Goal: Task Accomplishment & Management: Use online tool/utility

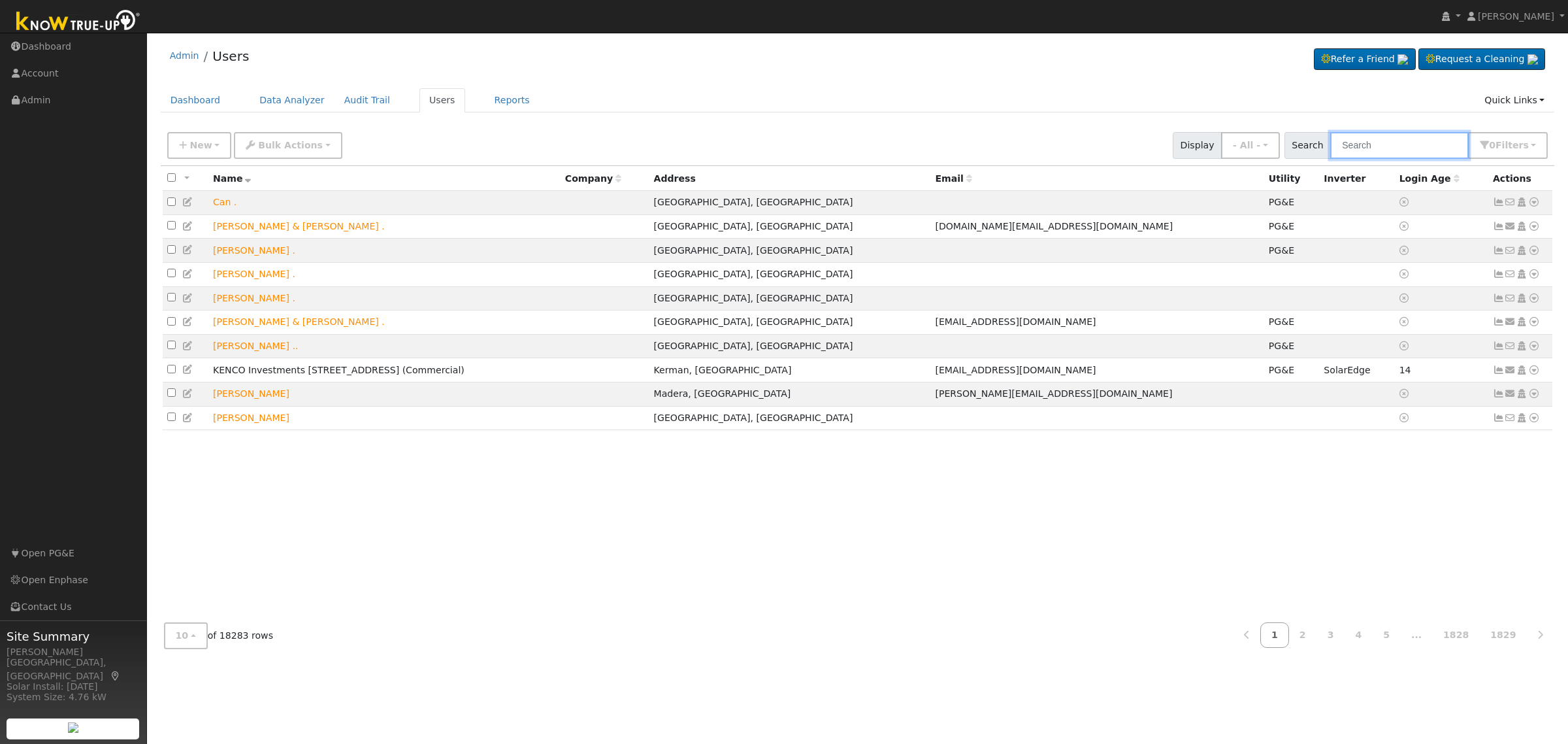
click at [1441, 150] on input "text" at bounding box center [1399, 145] width 139 height 27
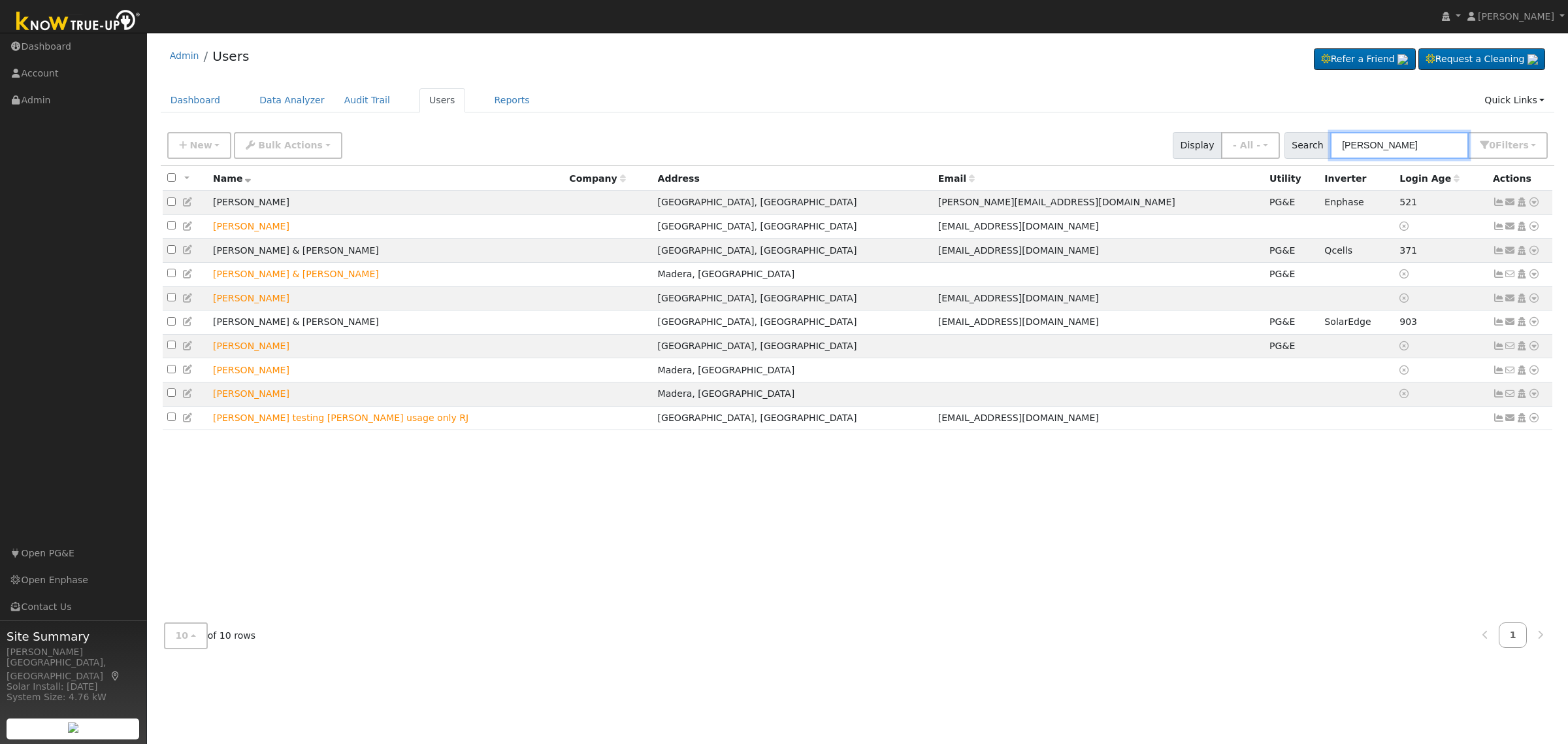
type input "moises"
click at [1533, 277] on icon at bounding box center [1535, 274] width 12 height 9
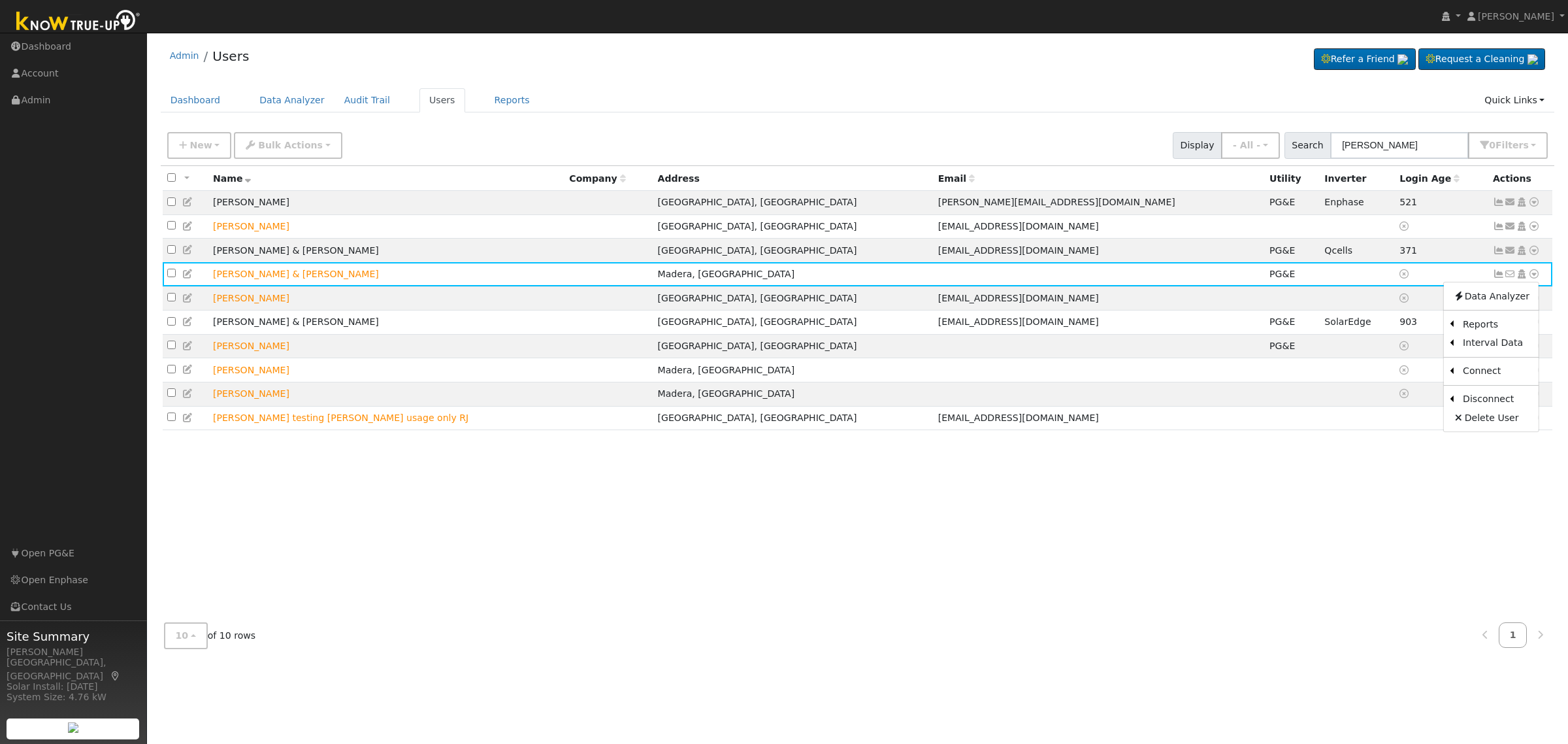
click at [0, 0] on link "Scenario" at bounding box center [0, 0] width 0 height 0
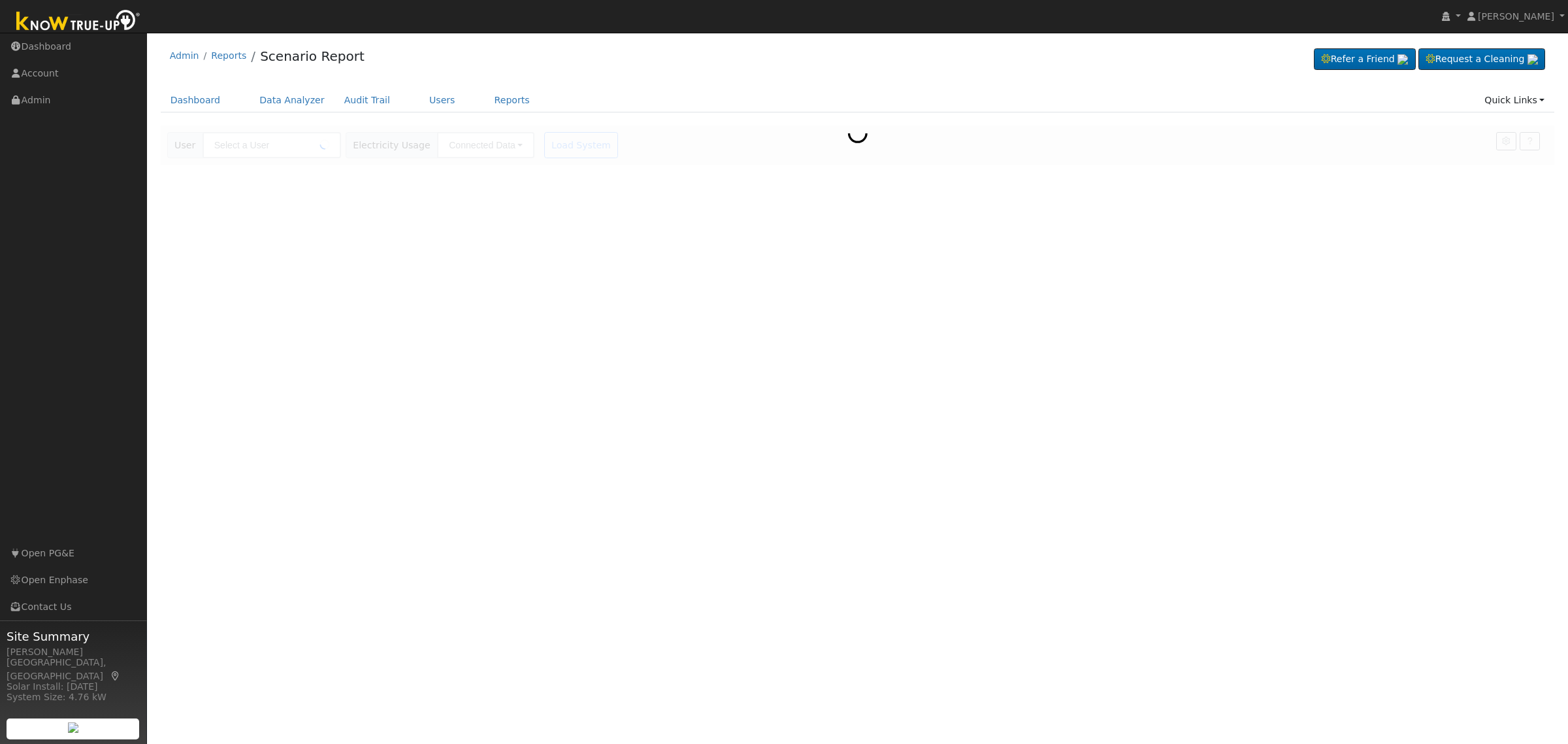
type input "[PERSON_NAME] & [PERSON_NAME]"
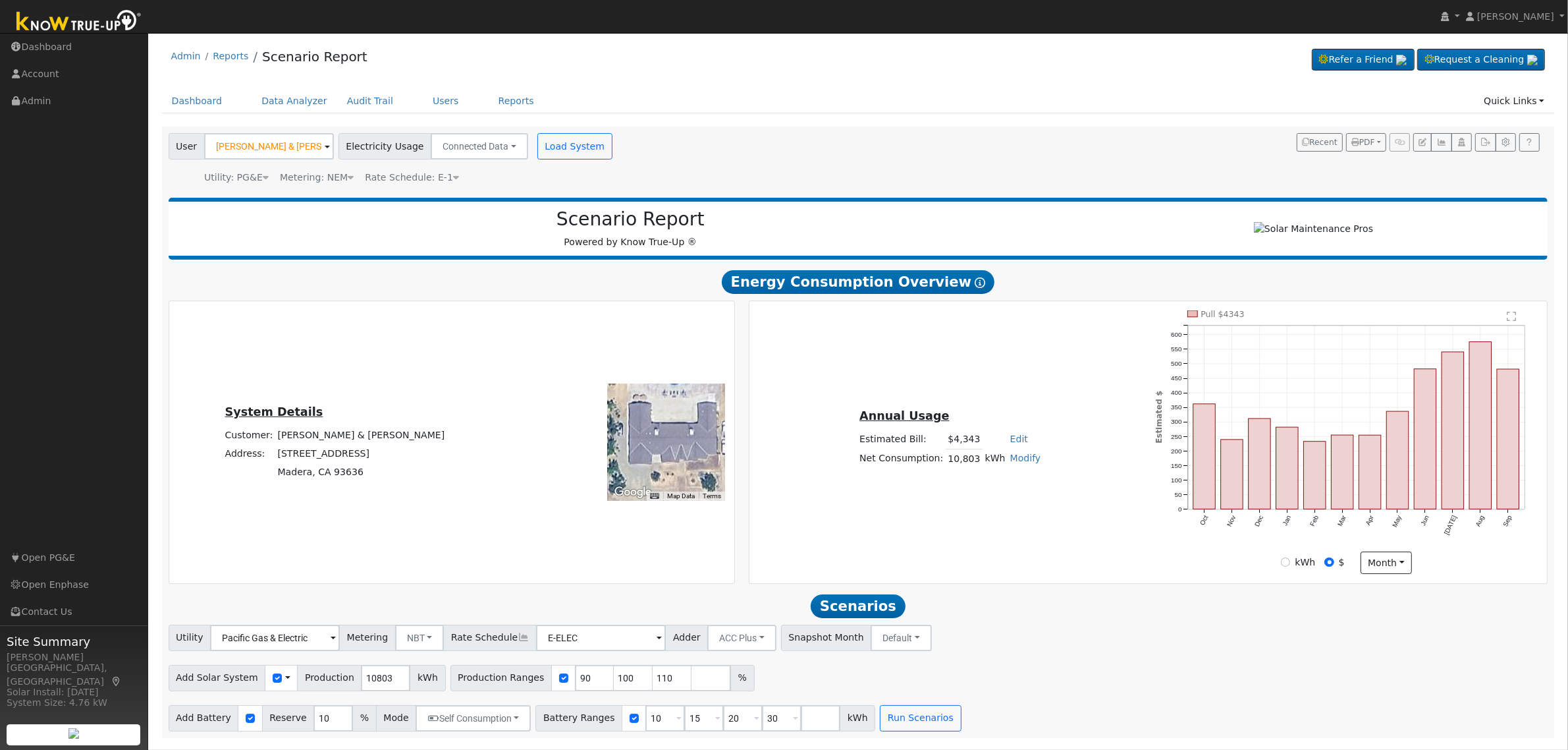
drag, startPoint x: 637, startPoint y: 455, endPoint x: 670, endPoint y: 456, distance: 33.0
click at [670, 456] on div at bounding box center [666, 442] width 118 height 118
click at [973, 574] on div "Annual Usage Estimated Bill: $4,343 Edit Estimated Bill $ Annual Net Consumptio…" at bounding box center [1148, 441] width 793 height 263
click at [575, 680] on input "90" at bounding box center [595, 677] width 40 height 27
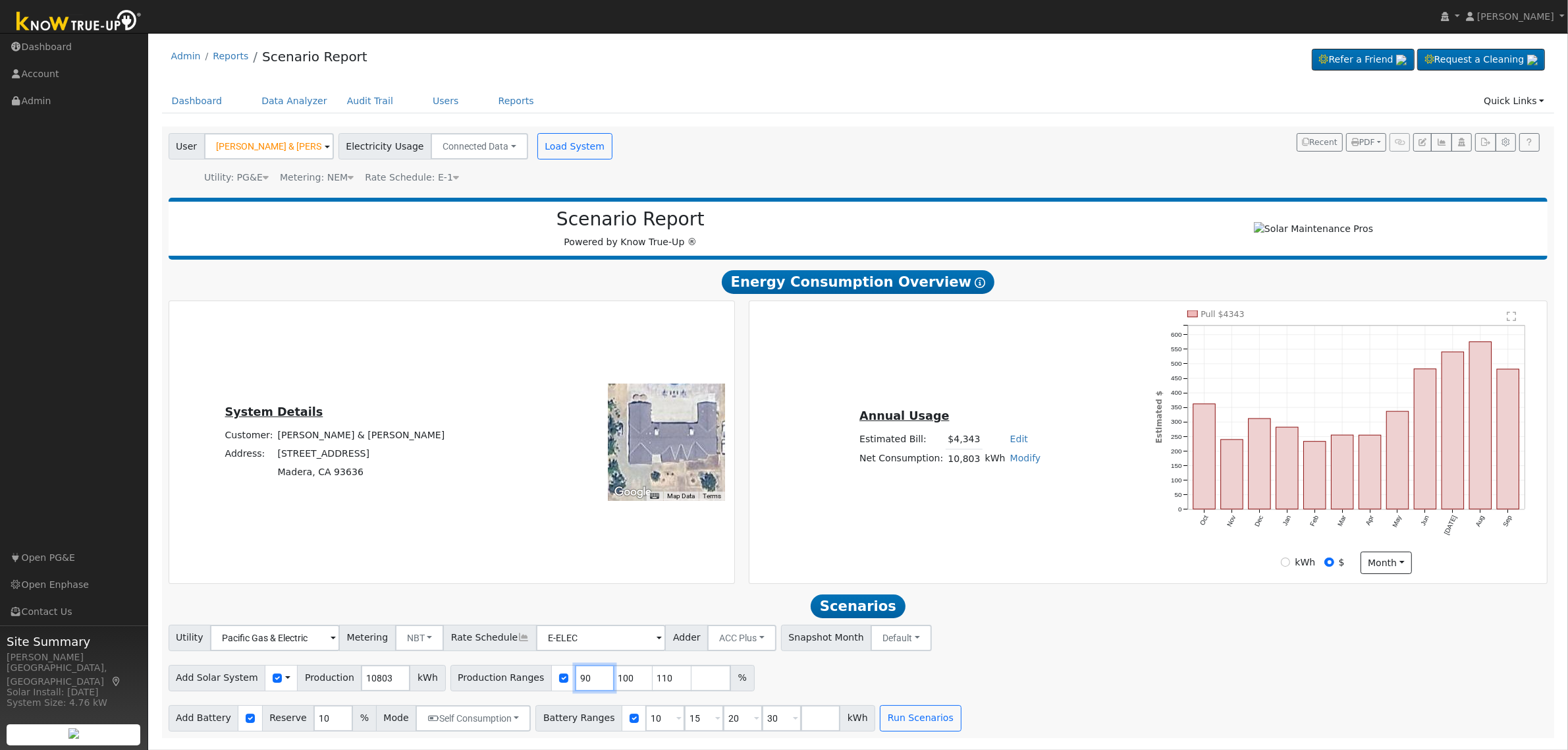
click at [575, 680] on input "90" at bounding box center [595, 677] width 40 height 27
type input "100"
type input "110"
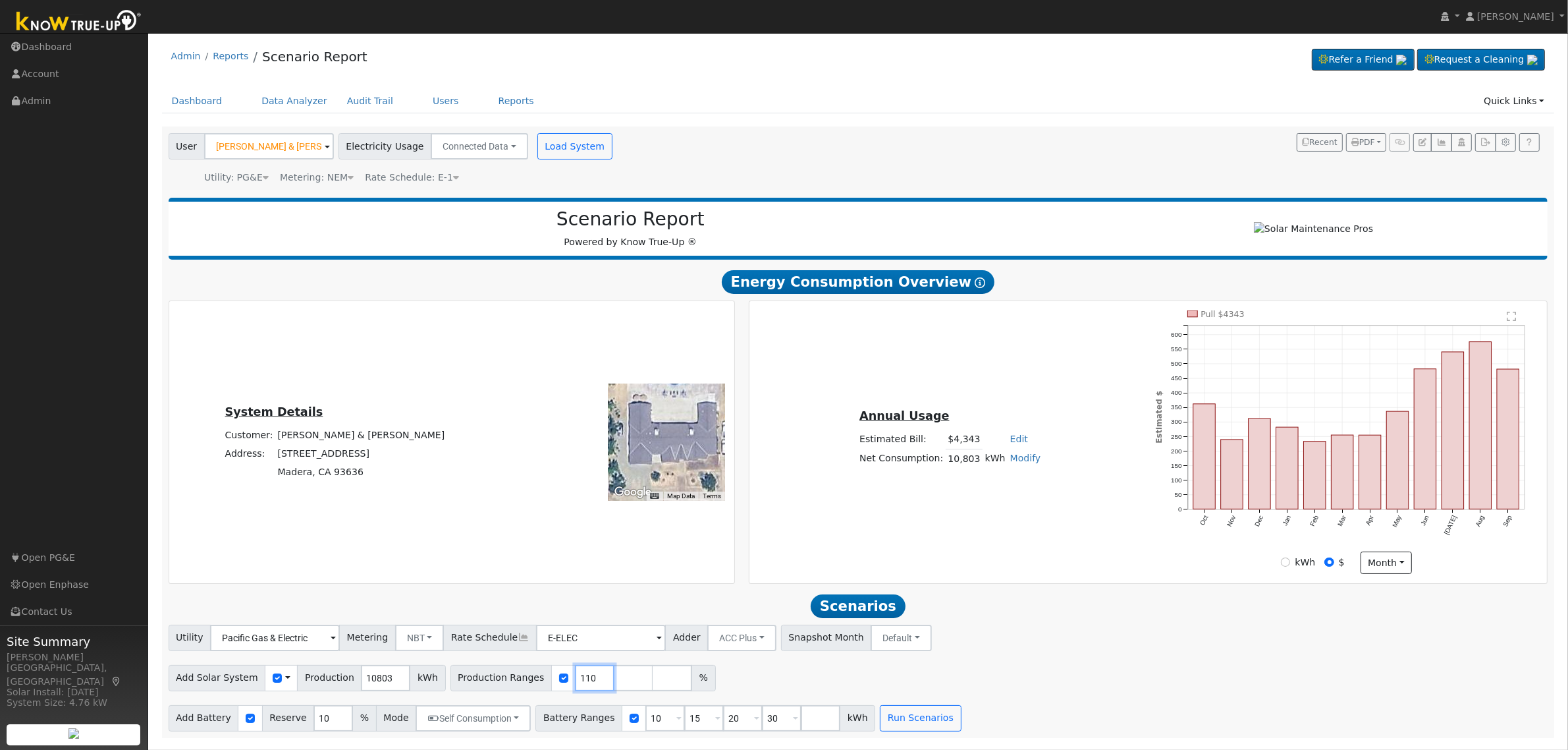
click at [575, 680] on input "110" at bounding box center [595, 677] width 40 height 27
type input "11"
click at [575, 680] on input "11" at bounding box center [595, 677] width 40 height 27
type input "140.366"
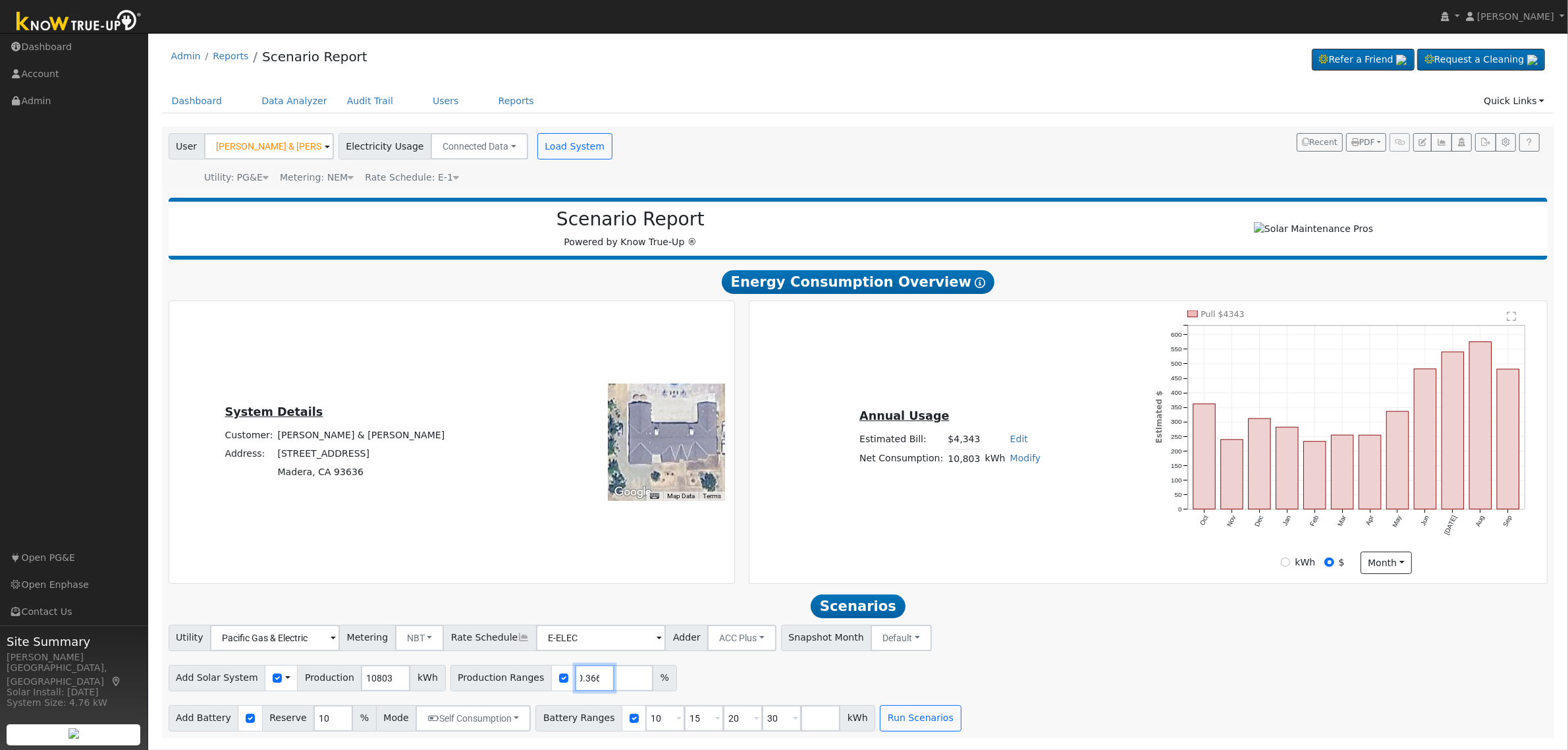
click at [575, 680] on input "140.366" at bounding box center [595, 677] width 40 height 27
type input "140.36"
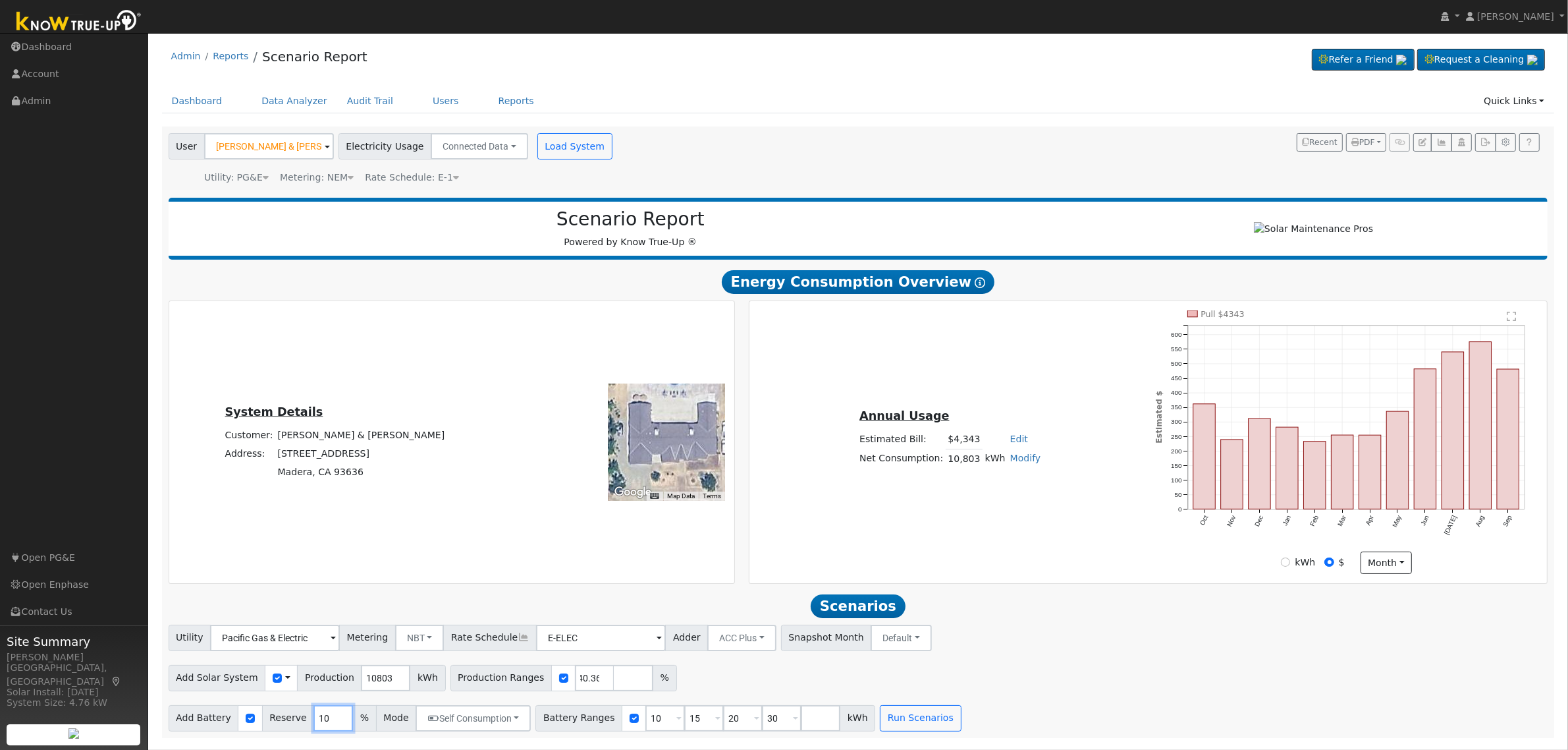
click at [314, 728] on input "10" at bounding box center [334, 718] width 40 height 27
type input "20"
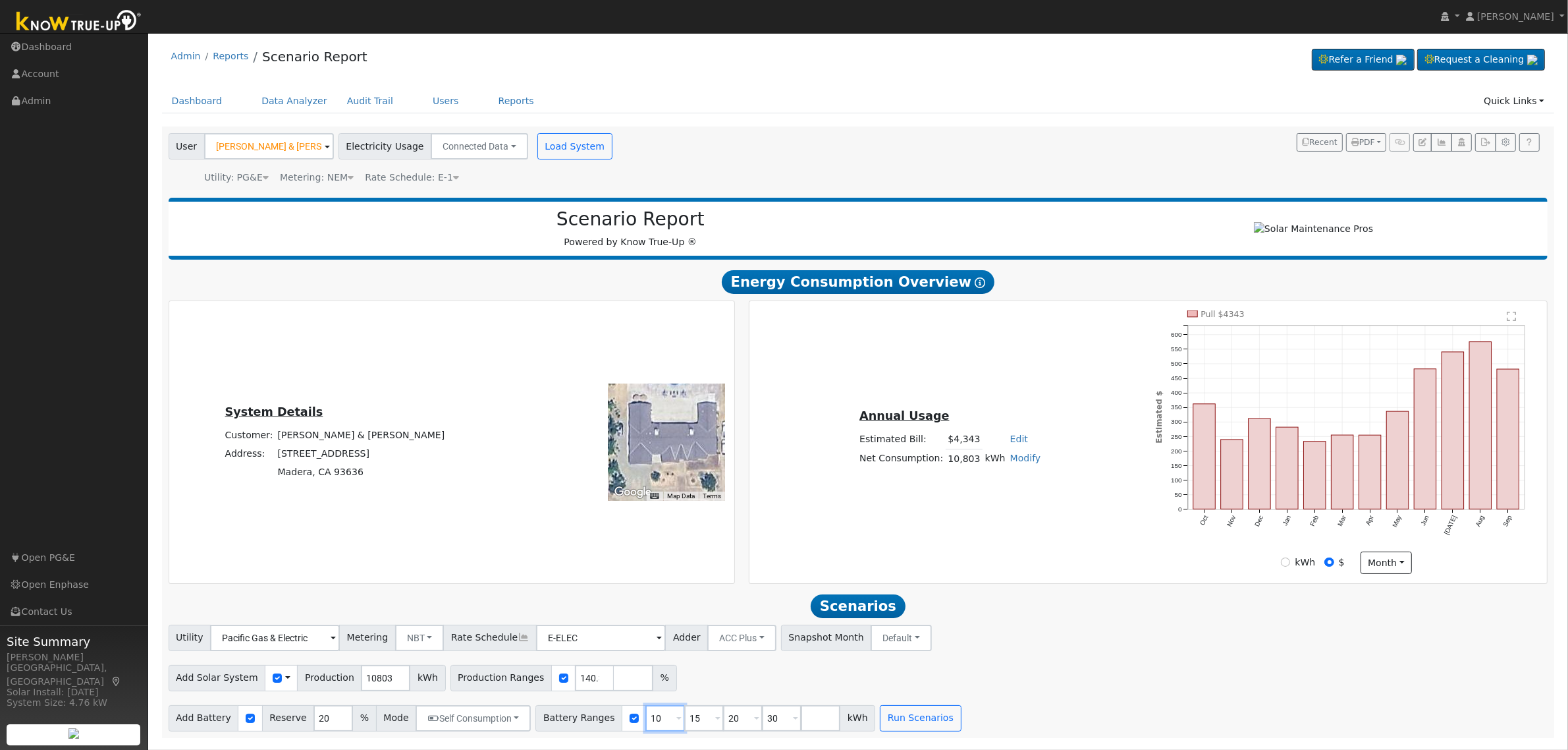
click at [645, 723] on input "10" at bounding box center [665, 718] width 40 height 27
type input "15"
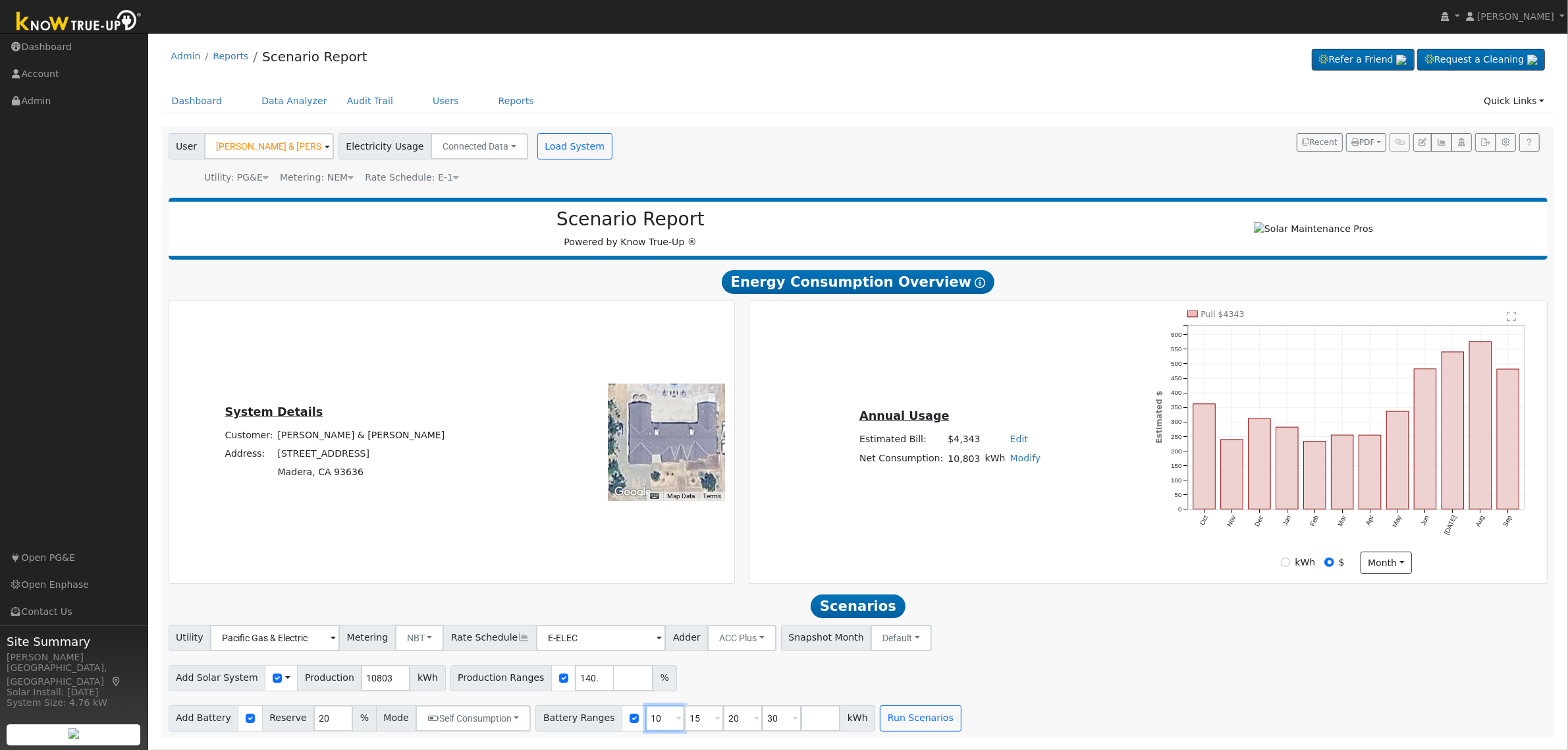
type input "20"
type input "30"
click at [645, 723] on input "15" at bounding box center [665, 718] width 40 height 27
type input "20"
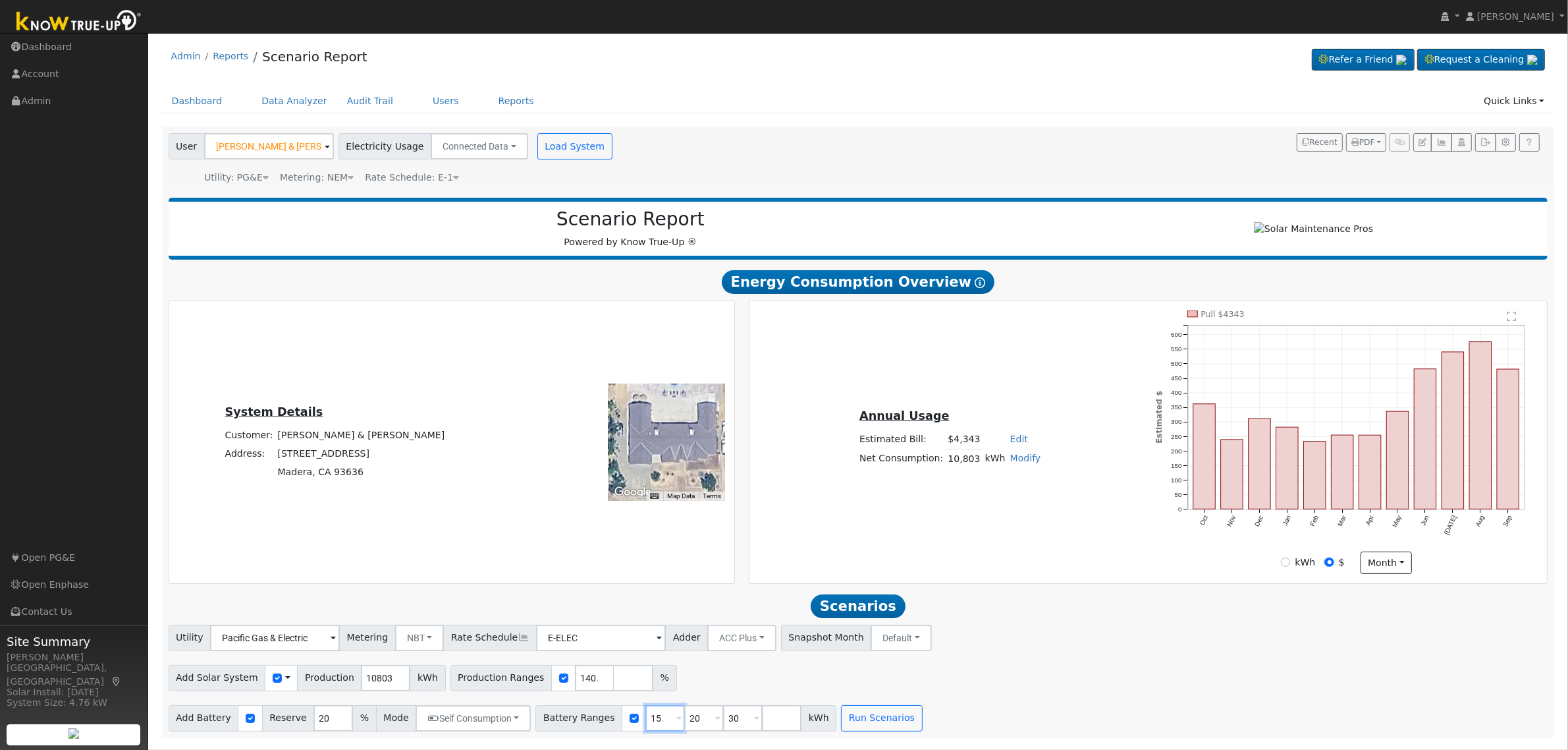
type input "30"
click at [645, 723] on input "20" at bounding box center [665, 718] width 40 height 27
type input "30"
click at [645, 723] on input "30" at bounding box center [665, 718] width 40 height 27
click at [645, 723] on input "number" at bounding box center [665, 718] width 40 height 27
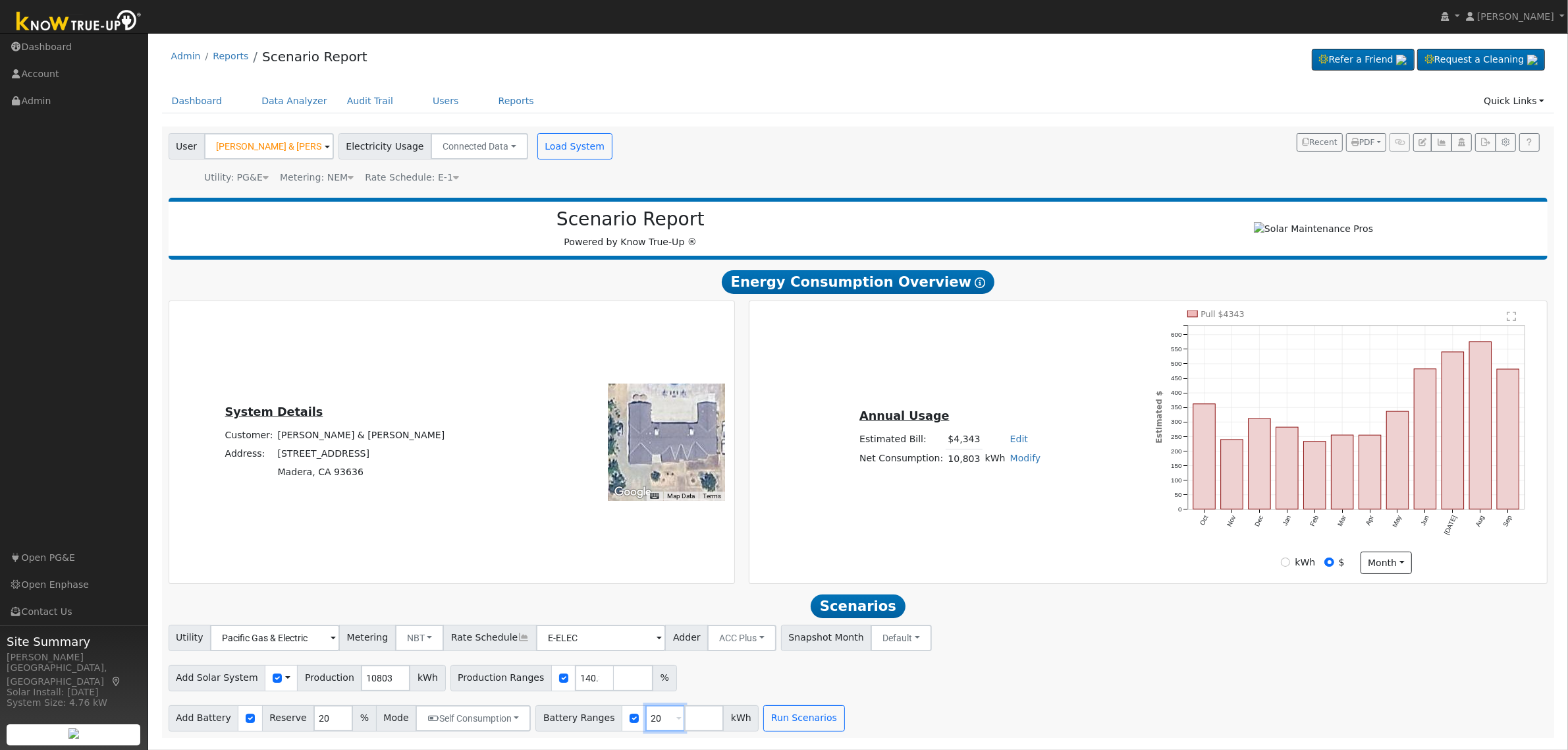
type input "20"
click at [1051, 691] on div "Add Solar System Use CSV Data Production 10803 kWh Production Ranges 140.36 %" at bounding box center [857, 675] width 1384 height 31
click at [768, 722] on button "Run Scenarios" at bounding box center [804, 718] width 81 height 27
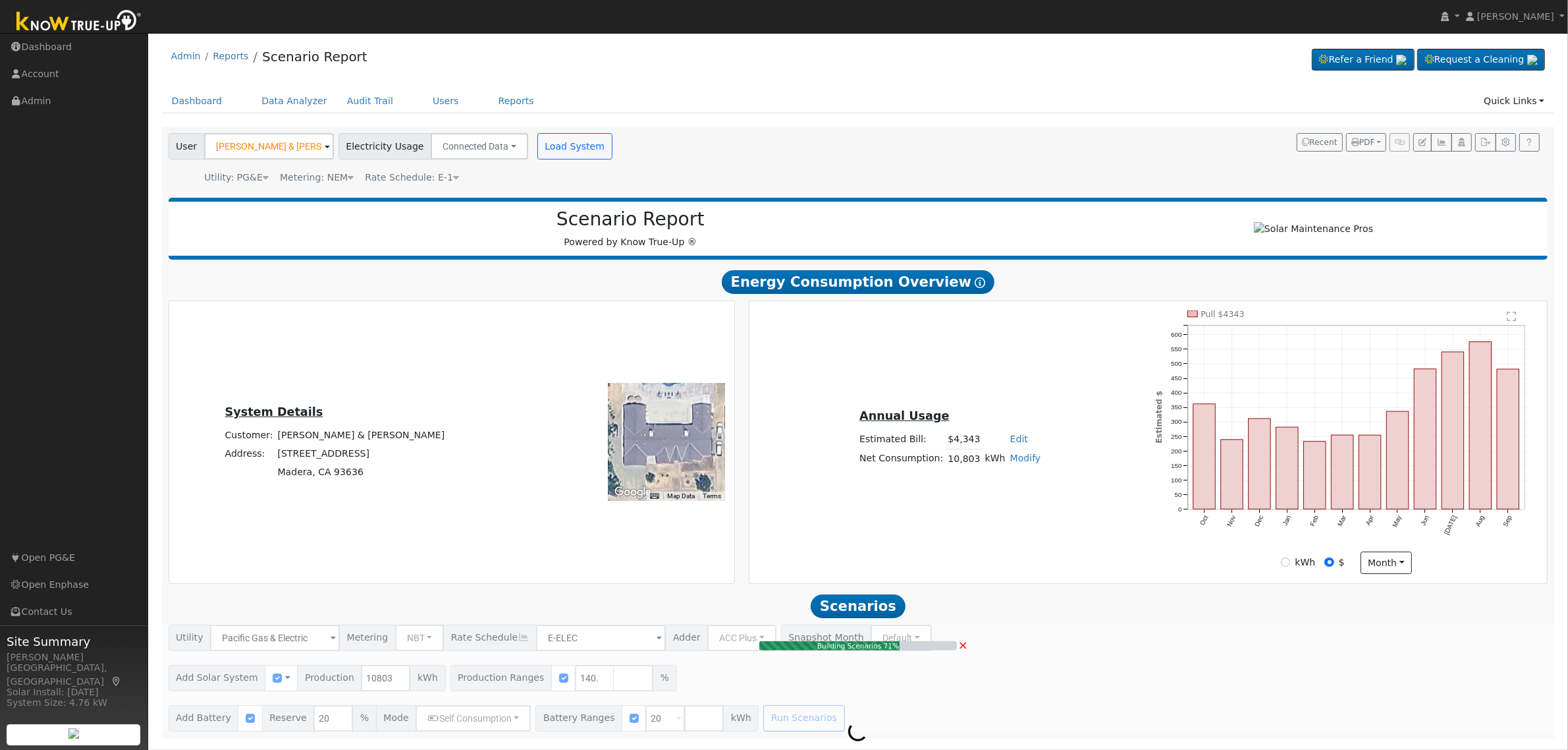
drag, startPoint x: 673, startPoint y: 432, endPoint x: 665, endPoint y: 434, distance: 8.2
click at [665, 434] on div at bounding box center [666, 442] width 118 height 118
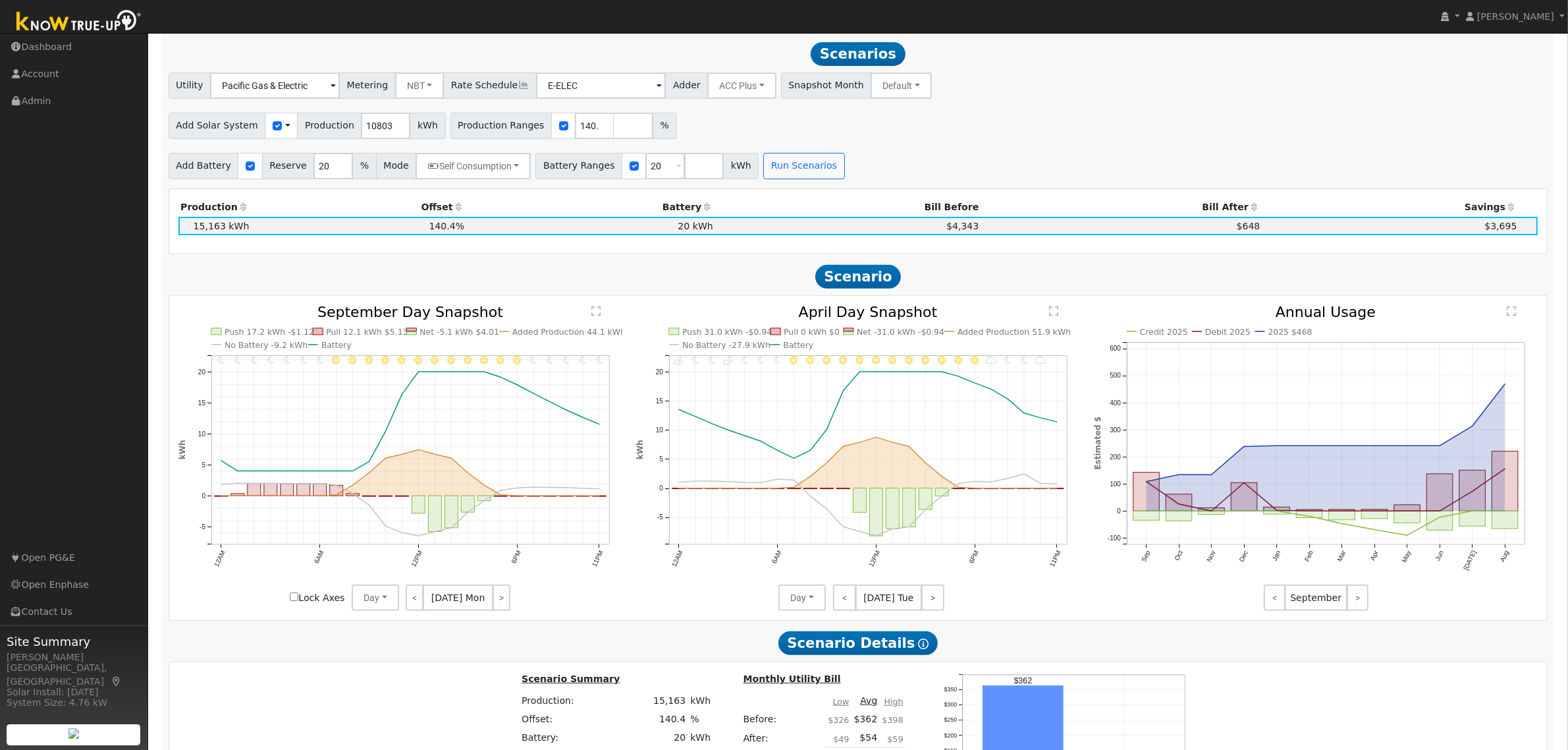
drag, startPoint x: 669, startPoint y: 427, endPoint x: 662, endPoint y: 450, distance: 24.0
click at [662, 450] on div "Scenario Report Powered by Know True-Up ® Energy Consumption Overview Show Help…" at bounding box center [858, 403] width 1392 height 1530
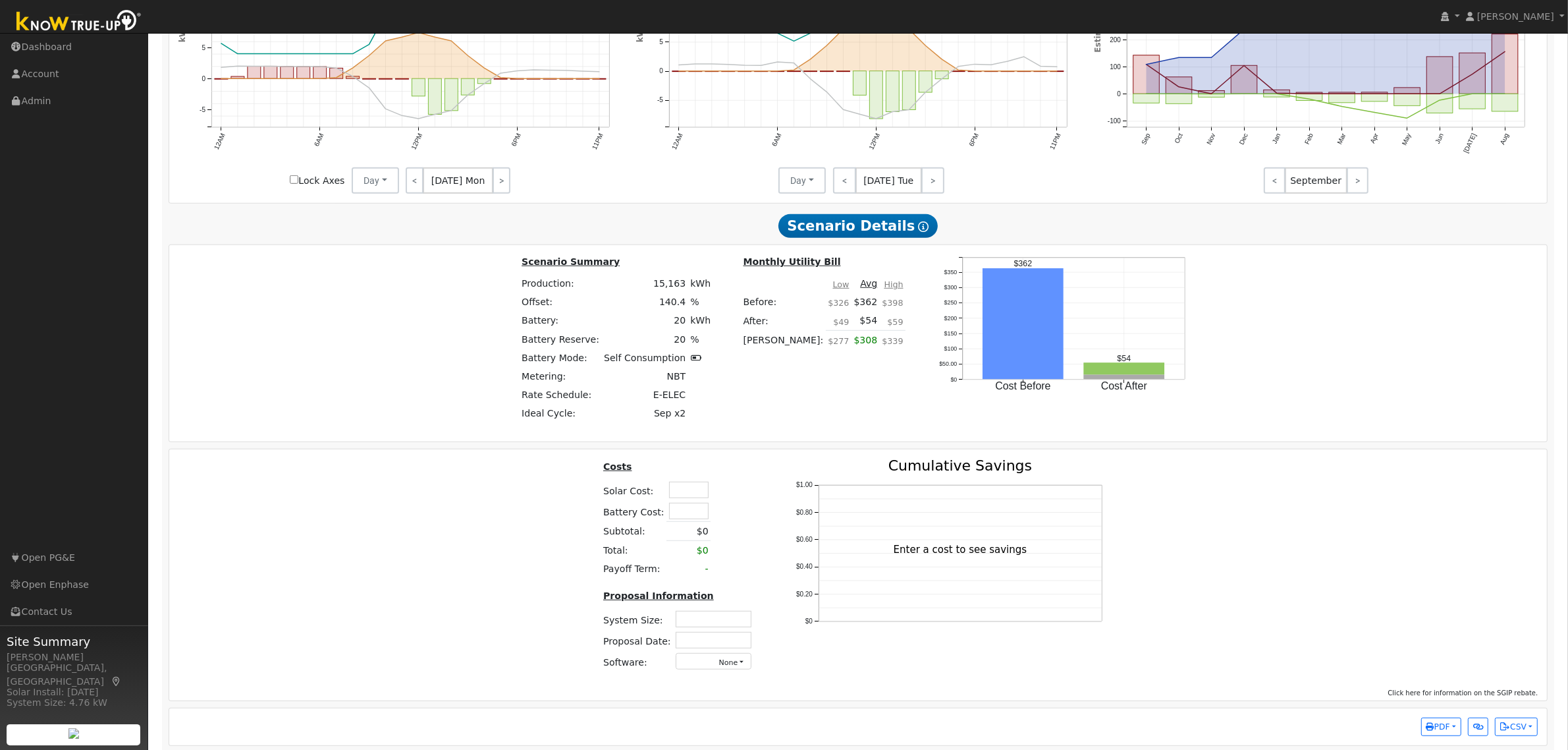
scroll to position [972, 0]
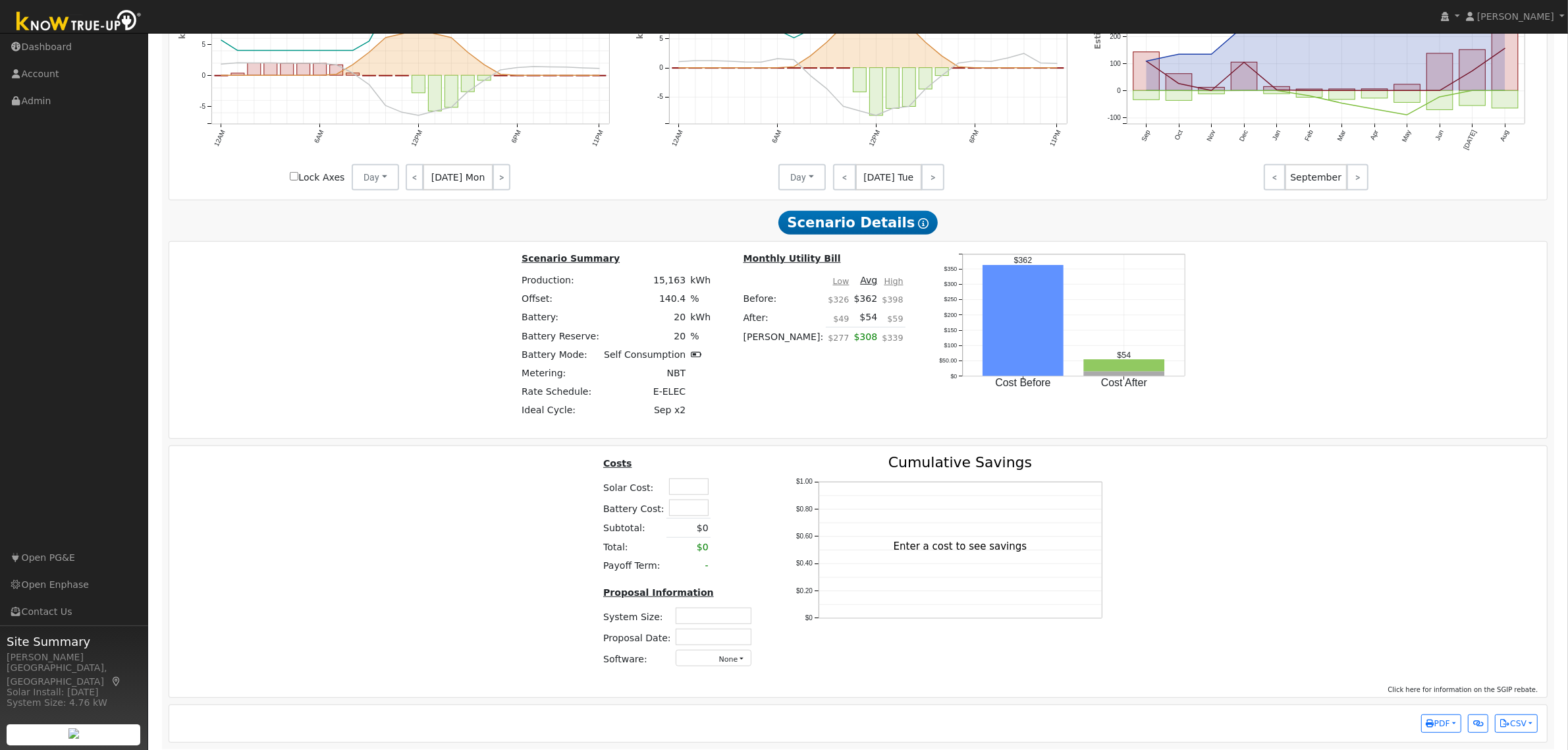
click at [686, 495] on input "text" at bounding box center [689, 487] width 40 height 17
type input "$53,500"
click at [557, 498] on div "Costs Solar Cost: $53,500 Battery Cost: Subtotal: $0 Total: $0 Payoff Term: - P…" at bounding box center [858, 567] width 1387 height 223
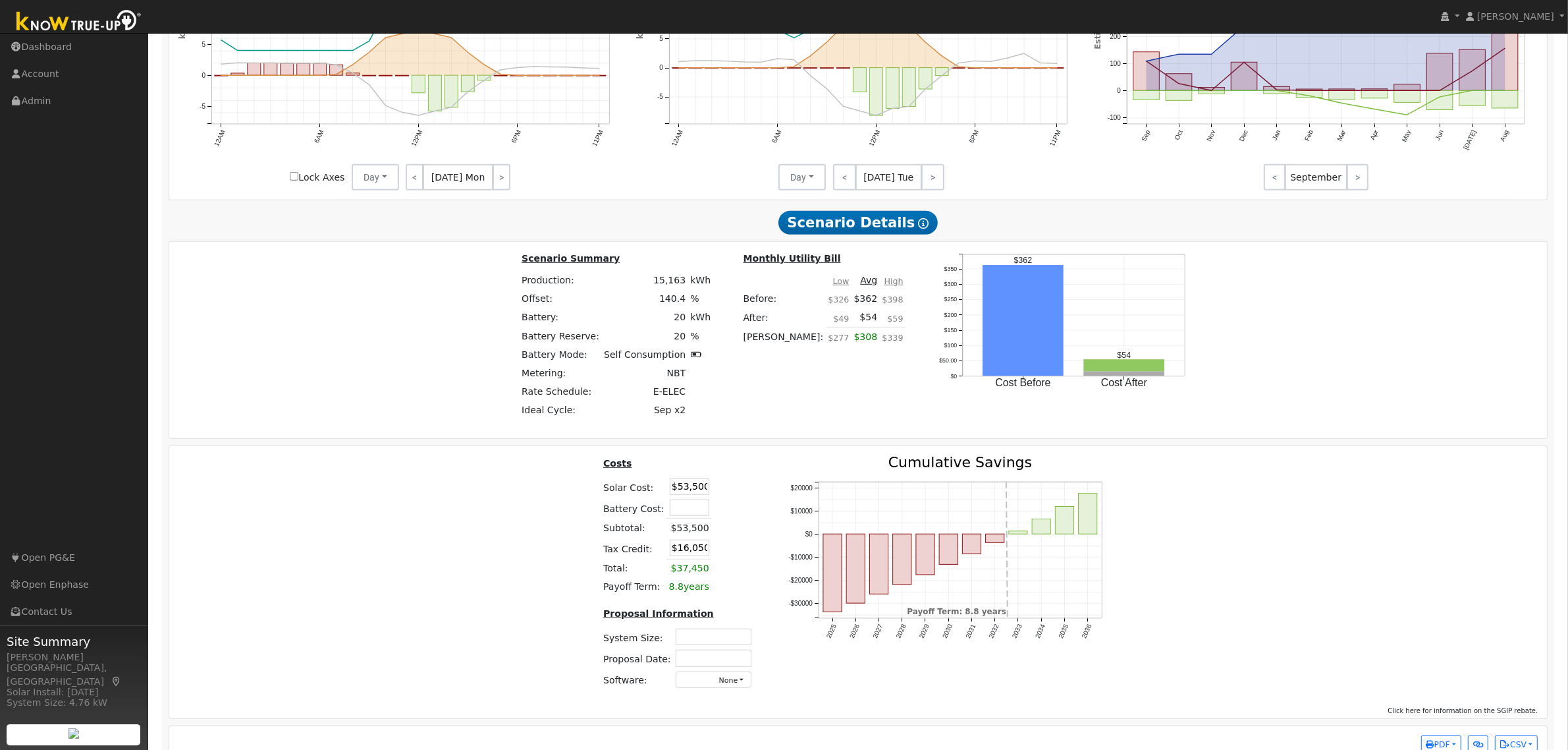
click at [692, 556] on input "$16,050" at bounding box center [689, 548] width 40 height 17
type input "$21,050"
click at [508, 549] on div "Costs Solar Cost: $53,500 Battery Cost: Subtotal: $53,500 Tax Credit: $21,050 T…" at bounding box center [858, 577] width 1387 height 244
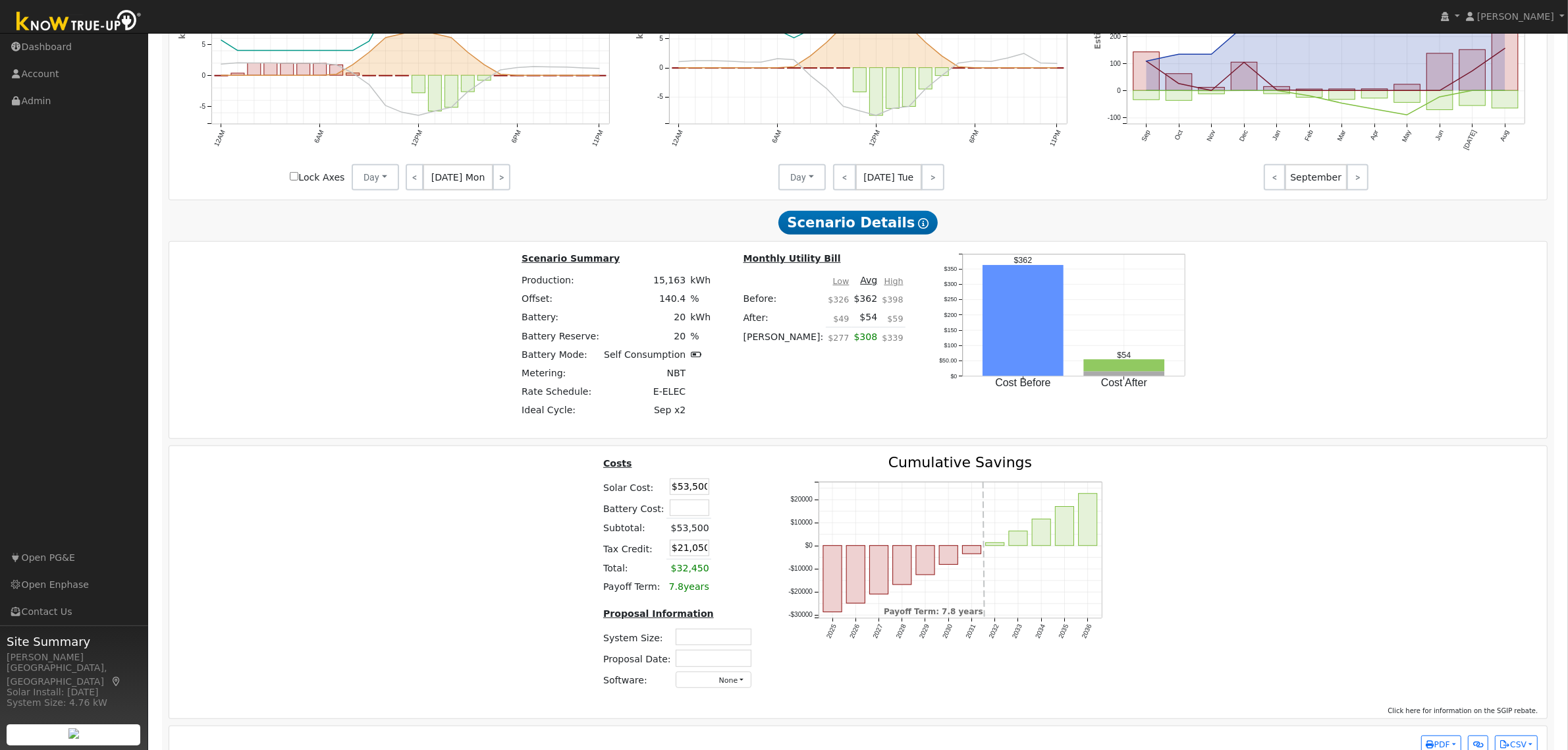
click at [697, 645] on input "text" at bounding box center [713, 637] width 76 height 17
type input "9.02"
click at [721, 666] on input "text" at bounding box center [713, 658] width 76 height 17
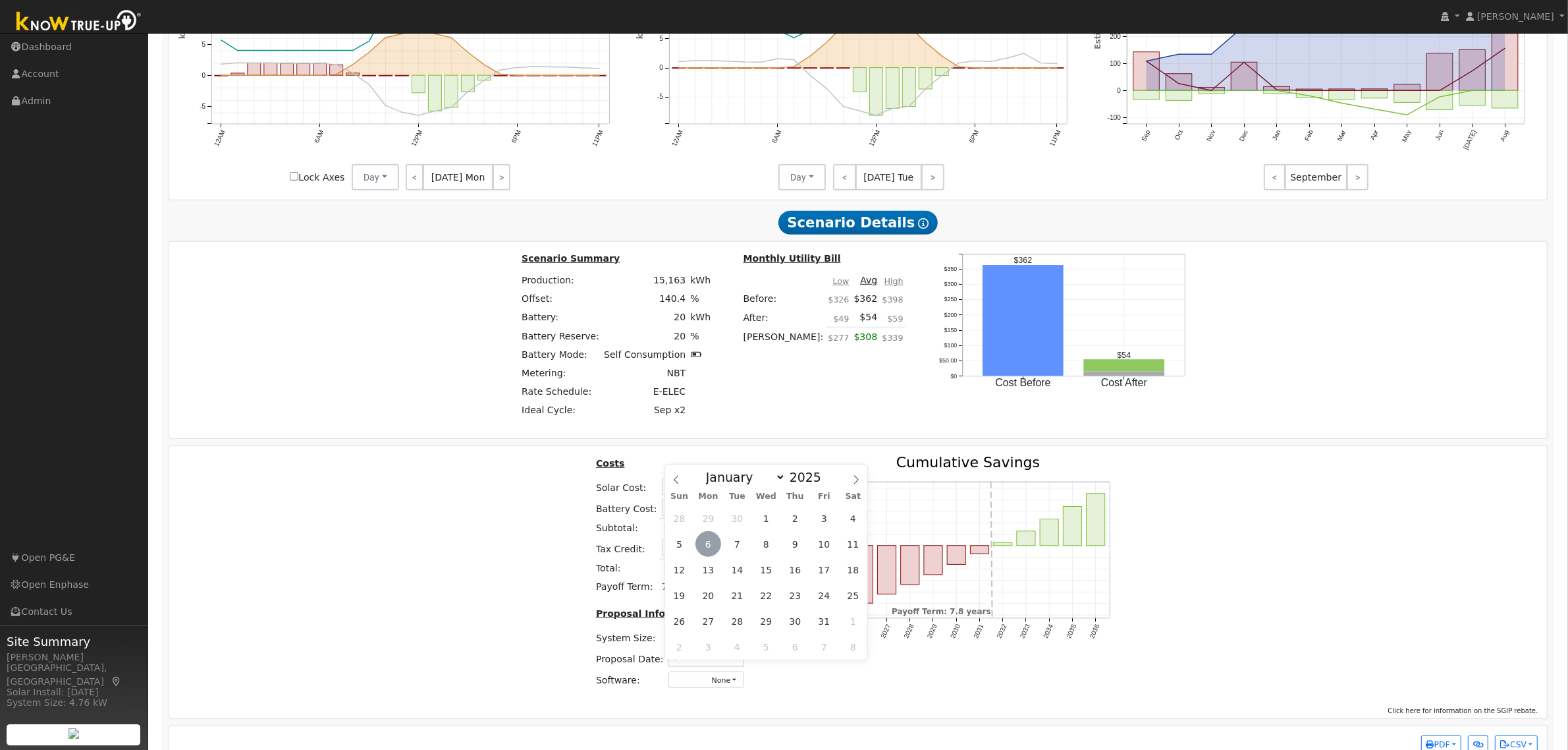
click at [708, 541] on span "6" at bounding box center [708, 544] width 26 height 26
type input "[DATE]"
click at [725, 688] on button "None" at bounding box center [706, 680] width 76 height 17
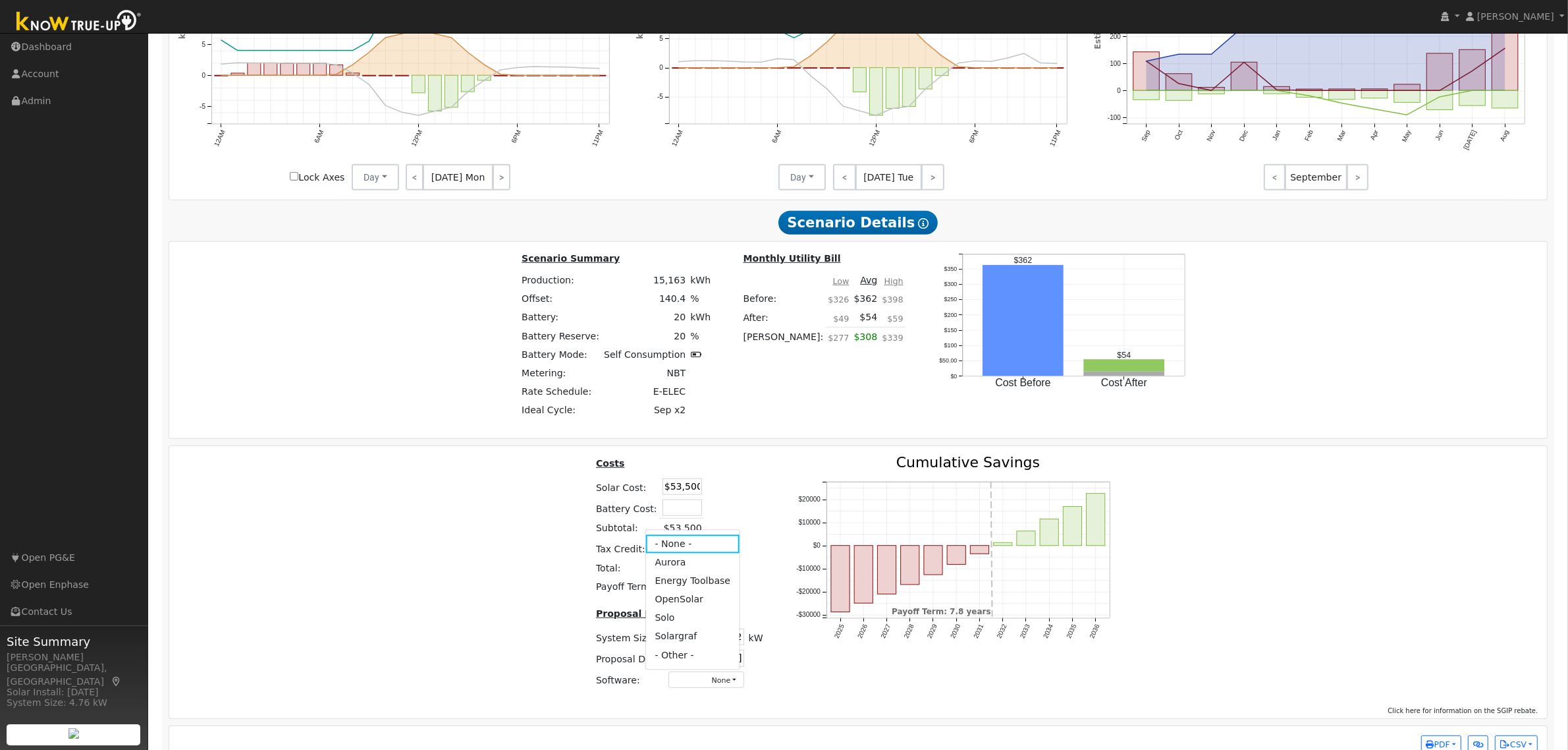
click at [682, 572] on link "Aurora" at bounding box center [692, 563] width 94 height 18
click at [1370, 563] on div "Costs Solar Cost: $53,500 Battery Cost: Subtotal: $53,500 Tax Credit: $21,050 T…" at bounding box center [858, 577] width 1387 height 244
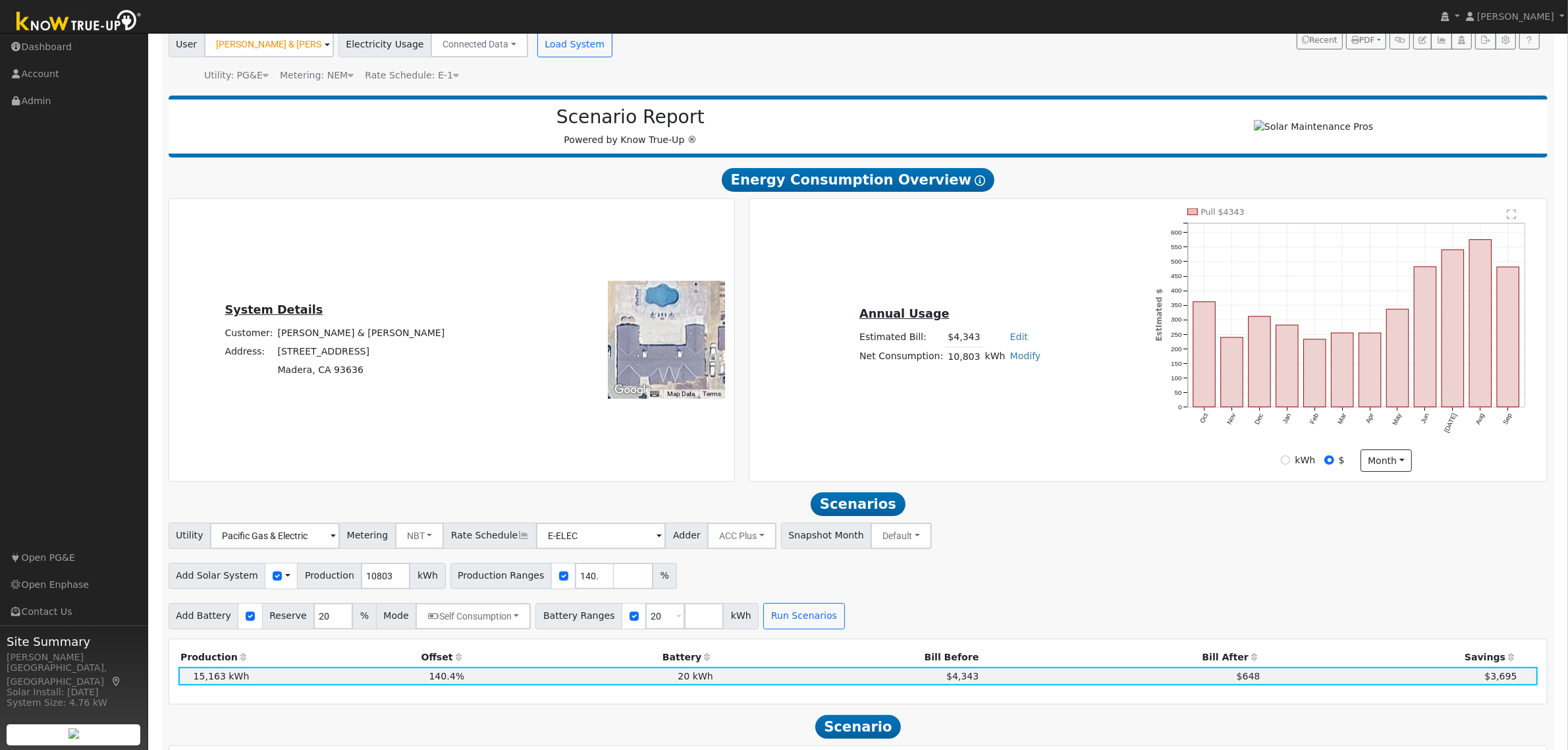
scroll to position [0, 0]
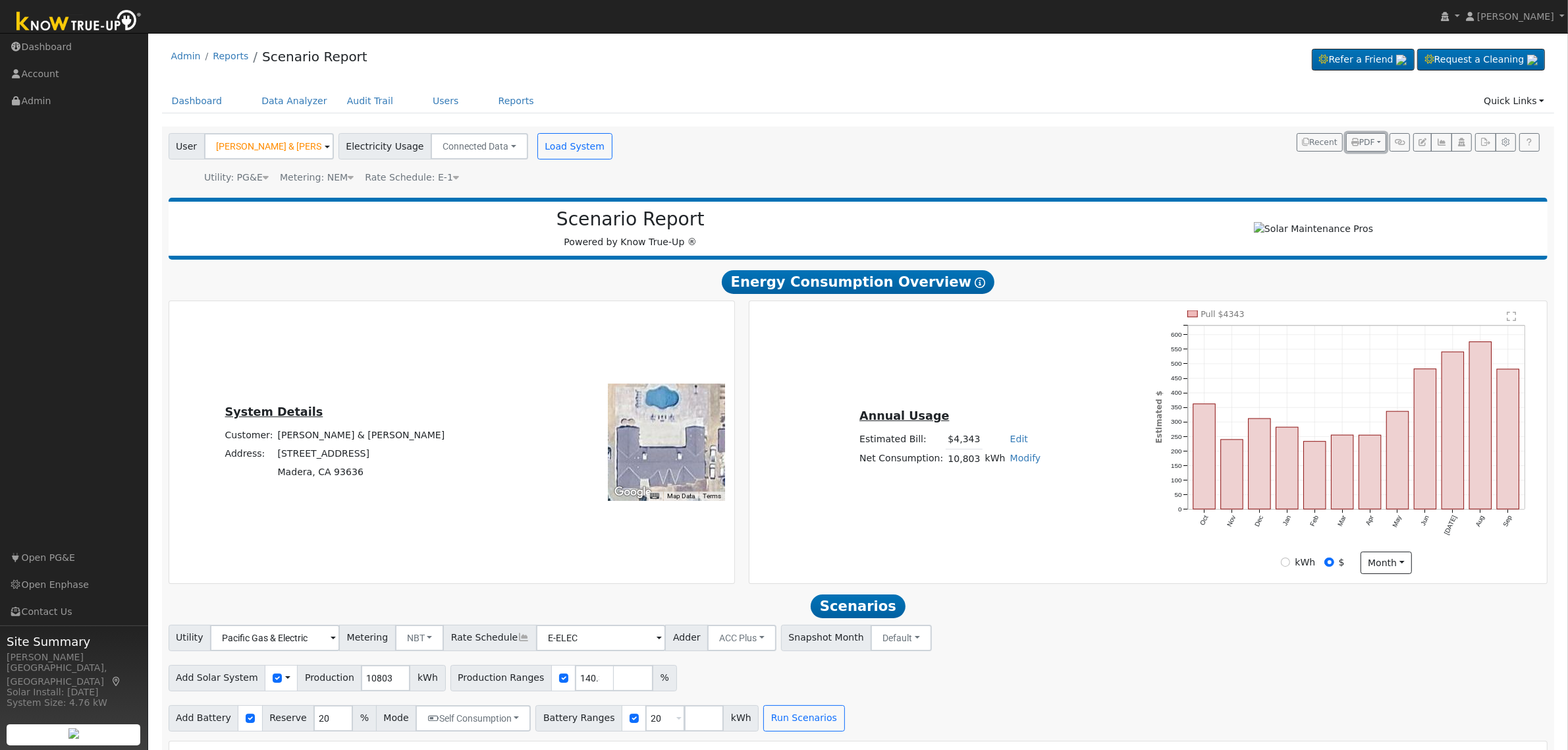
click at [1377, 143] on button "PDF" at bounding box center [1366, 142] width 40 height 18
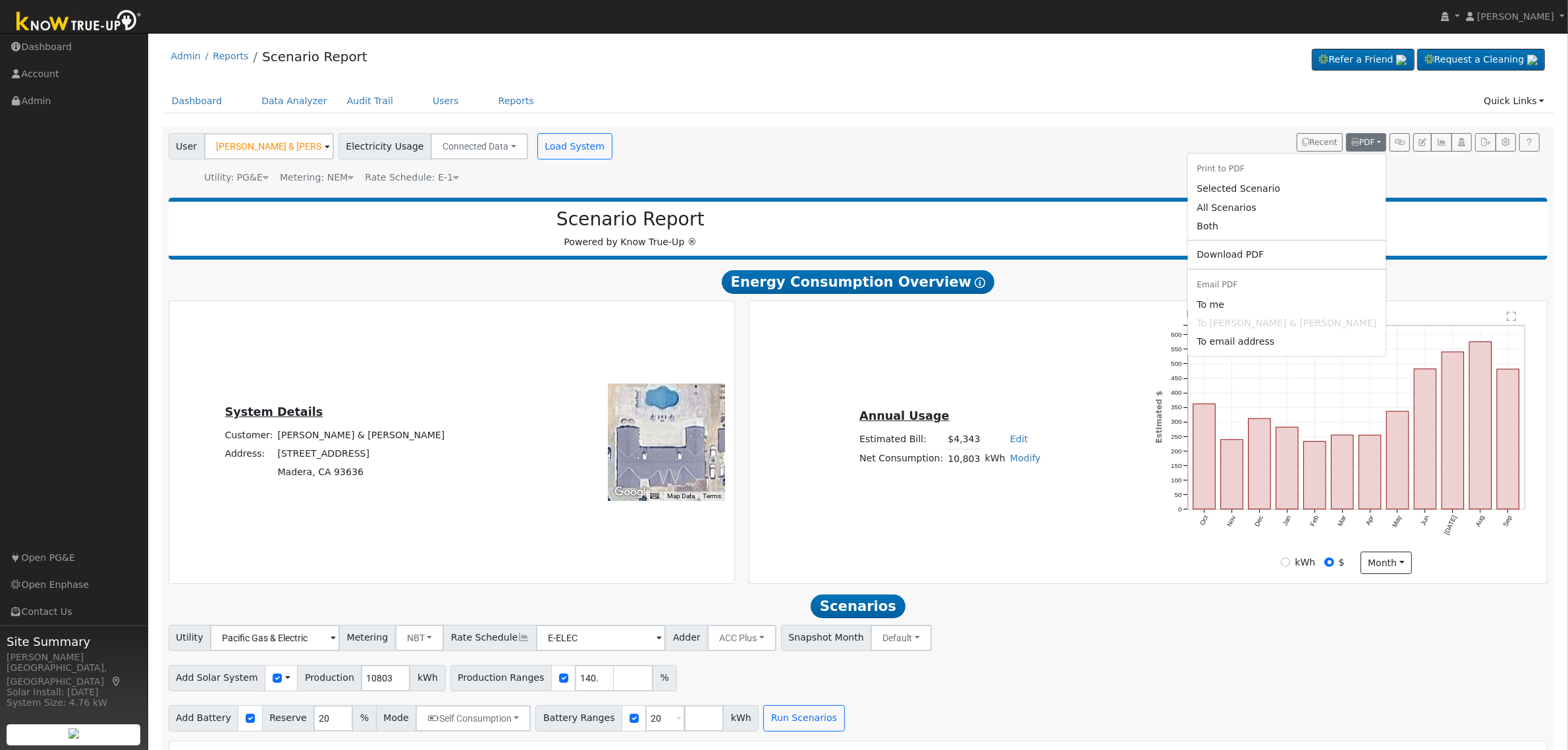
click at [1292, 231] on link "Both" at bounding box center [1286, 226] width 198 height 18
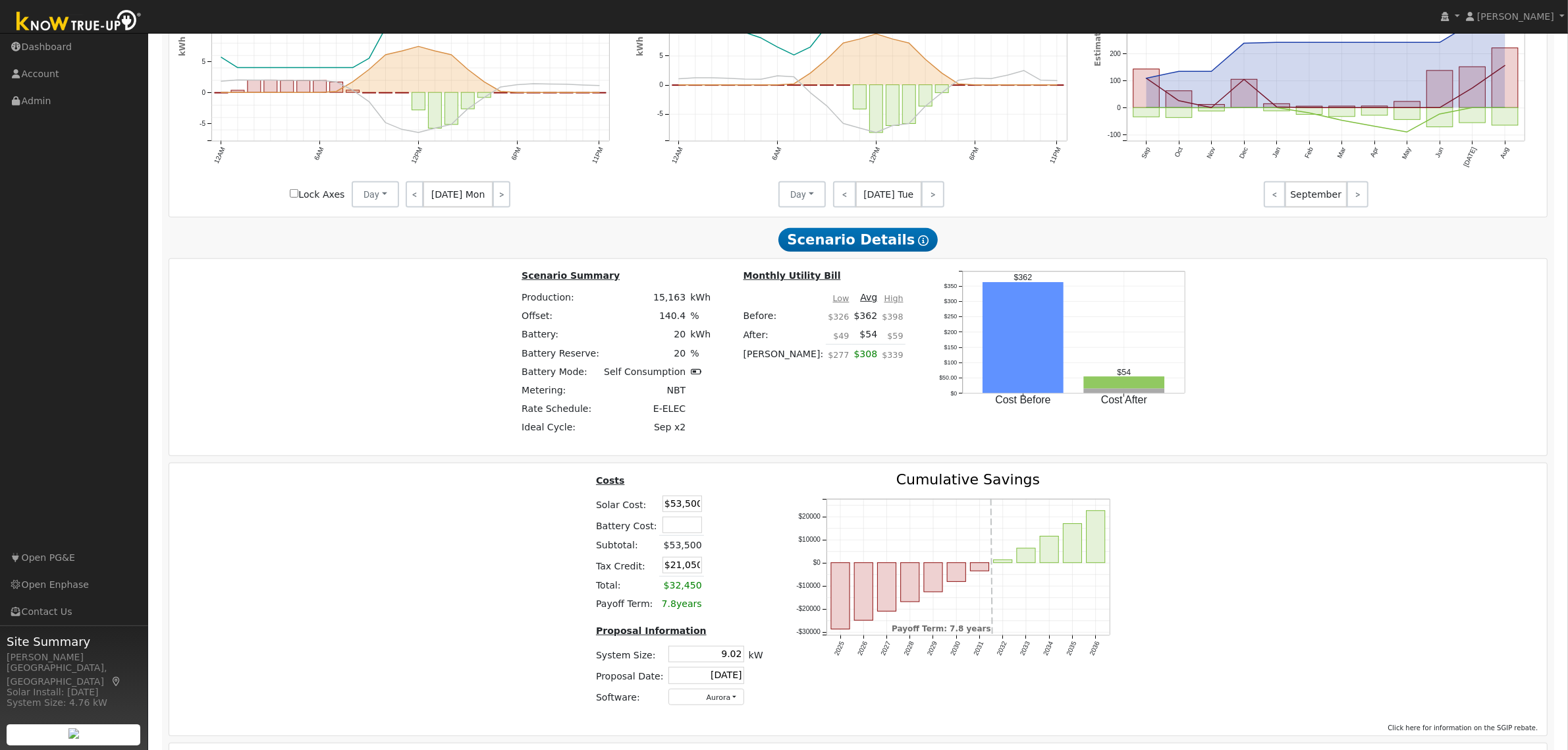
scroll to position [1011, 0]
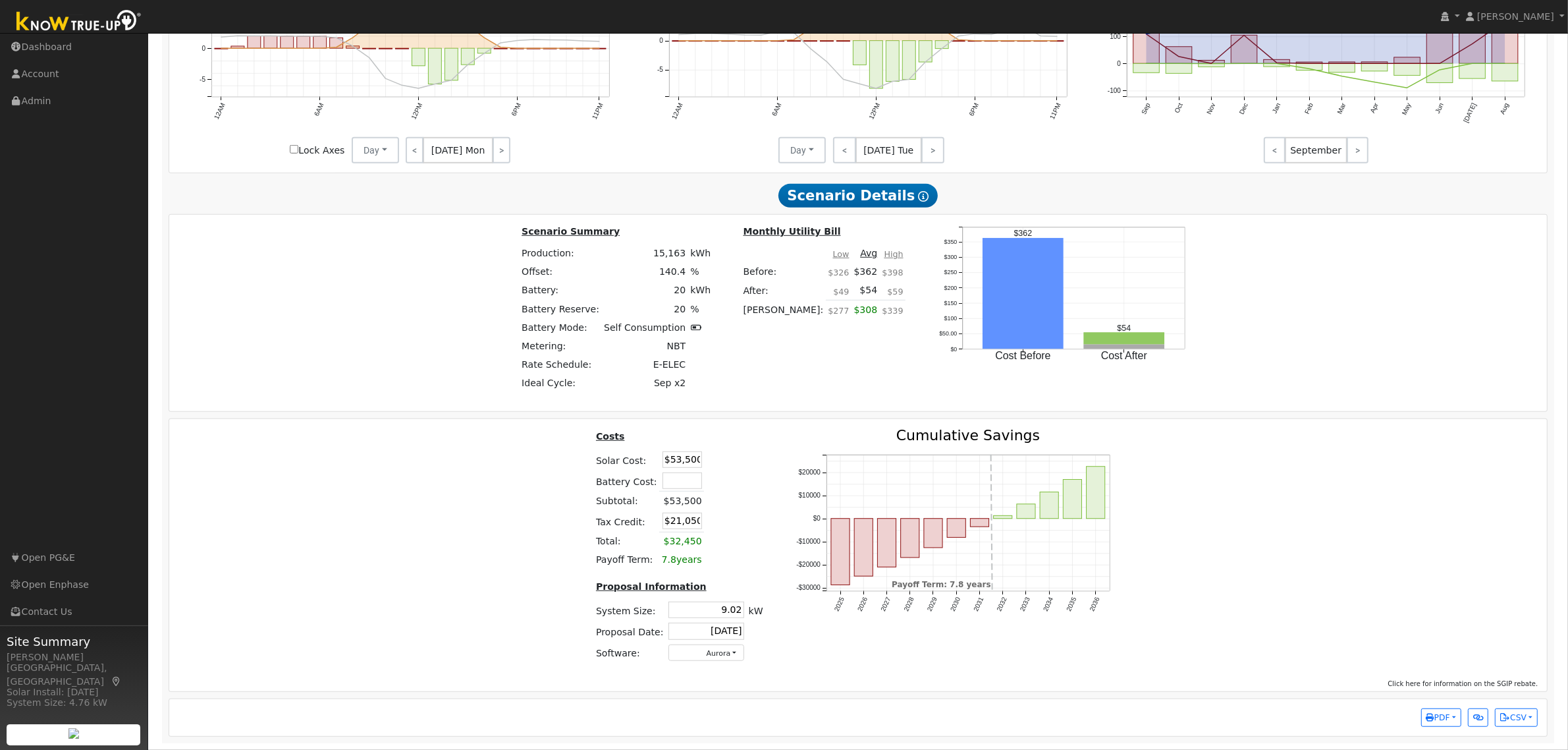
click at [686, 521] on input "$21,050" at bounding box center [682, 521] width 40 height 17
click at [683, 516] on input "$21,050" at bounding box center [682, 521] width 40 height 17
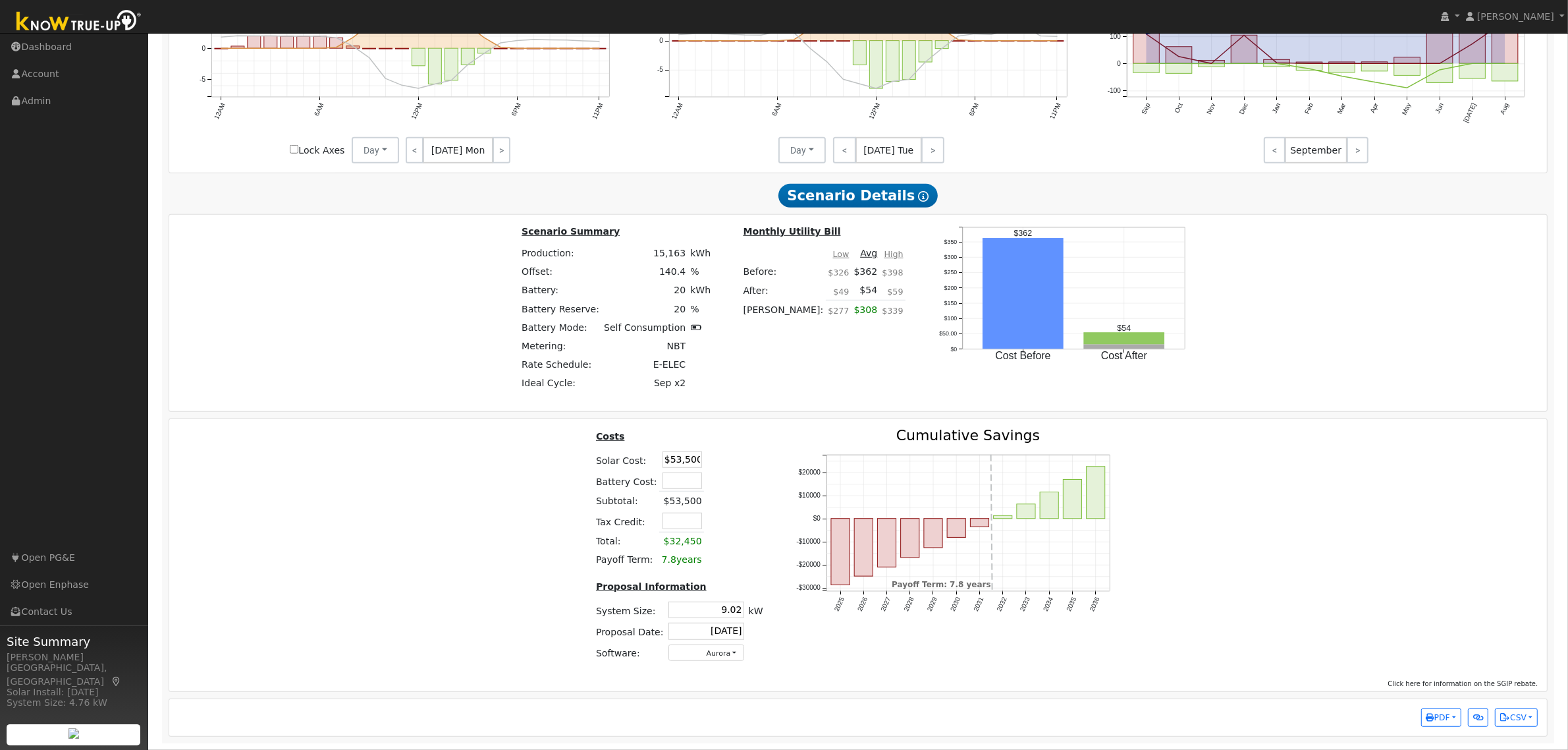
type input "$16,050"
click at [676, 461] on input "$53,500" at bounding box center [682, 460] width 40 height 17
type input "$59,500"
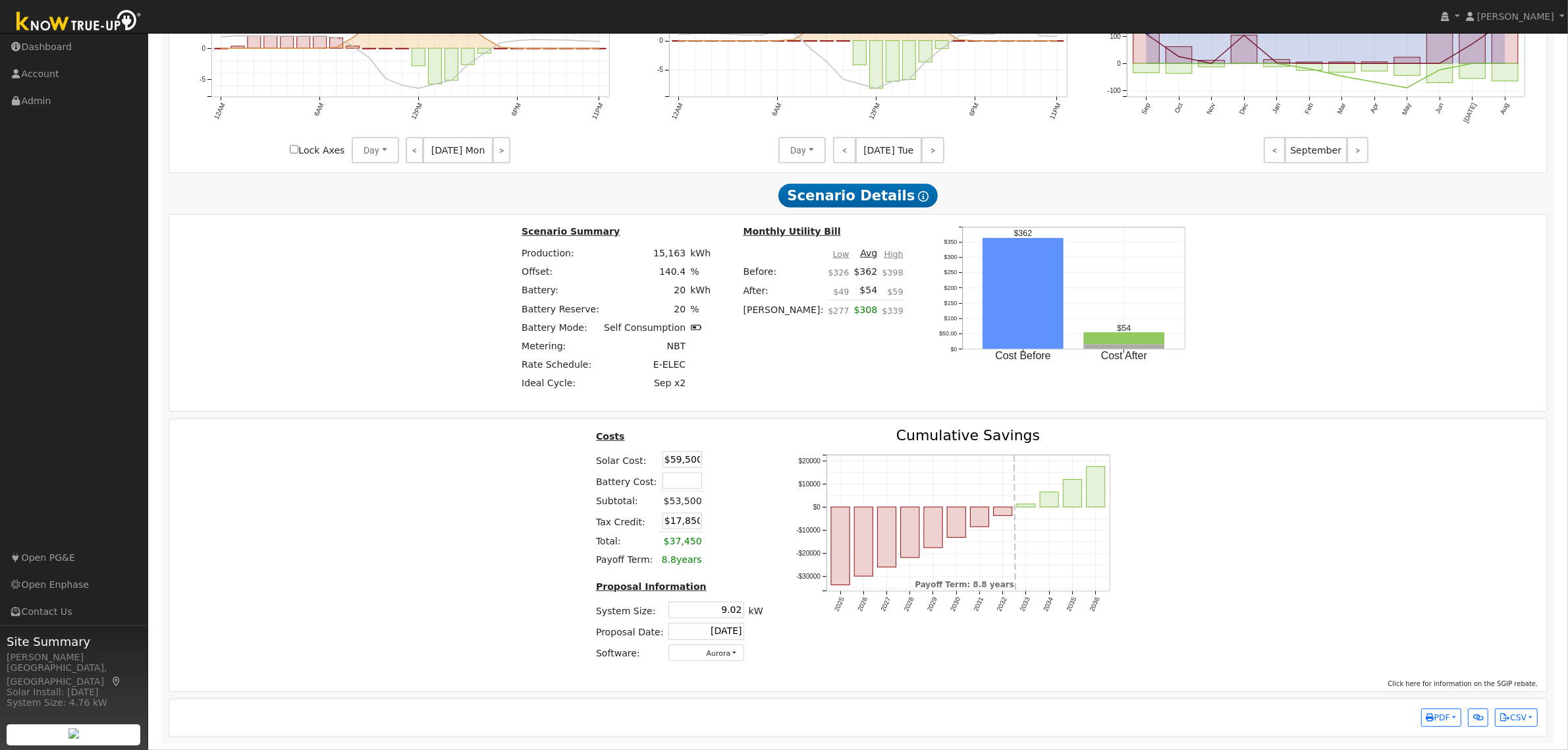
click at [552, 499] on div "Costs Solar Cost: $59,500 Battery Cost: Subtotal: $53,500 Tax Credit: $17,850 T…" at bounding box center [858, 550] width 1387 height 244
click at [692, 519] on input "$17,850" at bounding box center [682, 521] width 40 height 17
type input "$21,850"
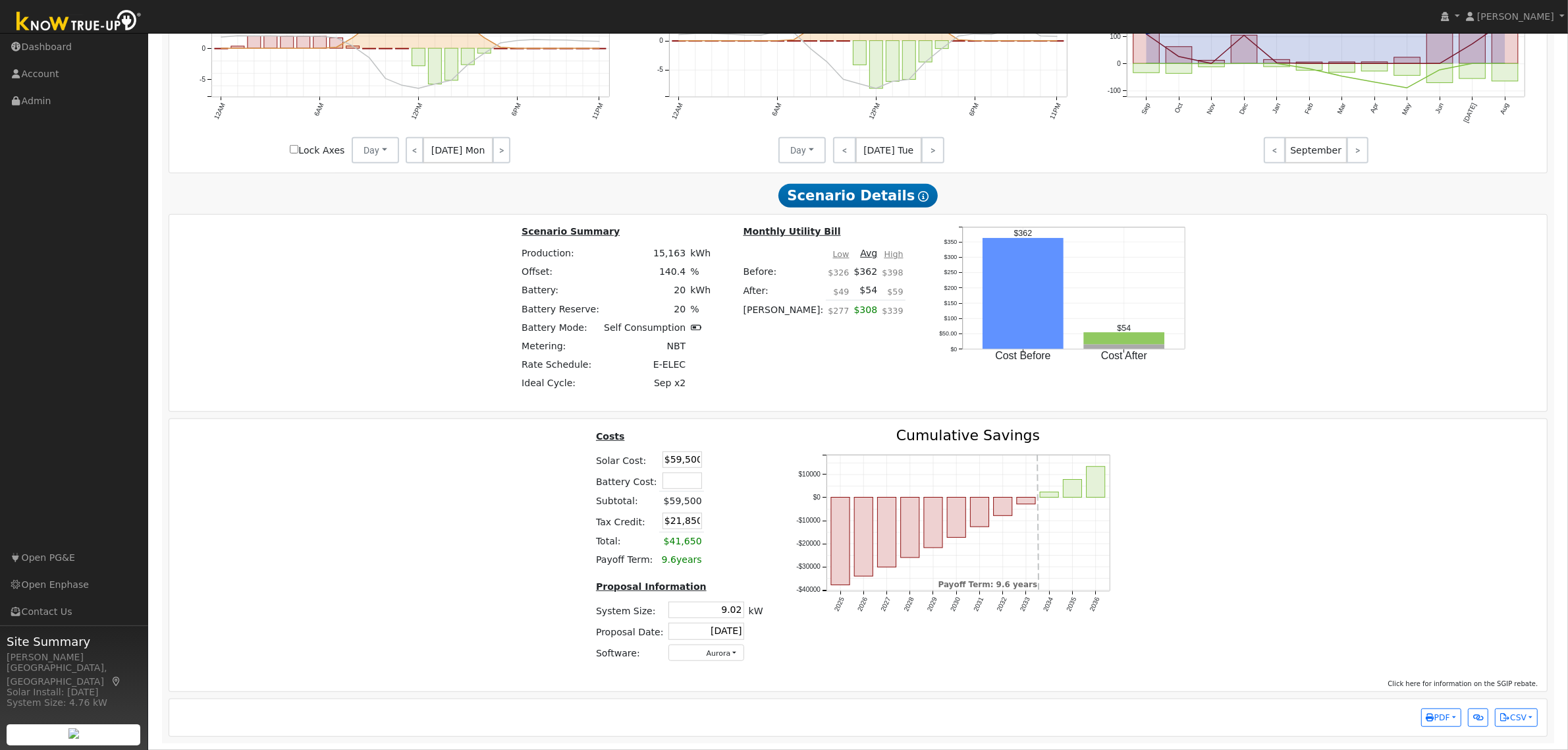
click at [564, 512] on div "Costs Solar Cost: $59,500 Battery Cost: Subtotal: $59,500 Tax Credit: $21,850 T…" at bounding box center [858, 550] width 1387 height 244
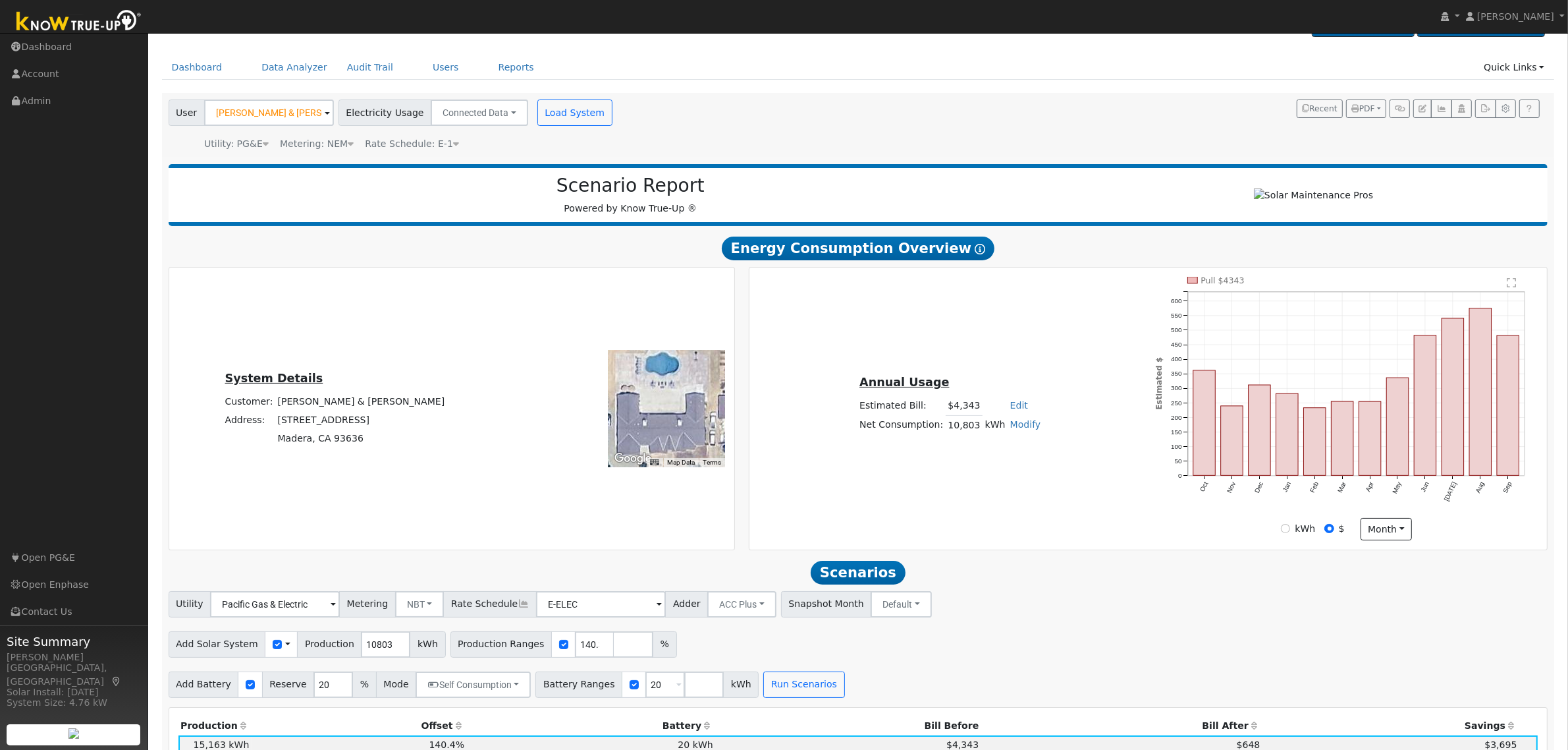
scroll to position [0, 0]
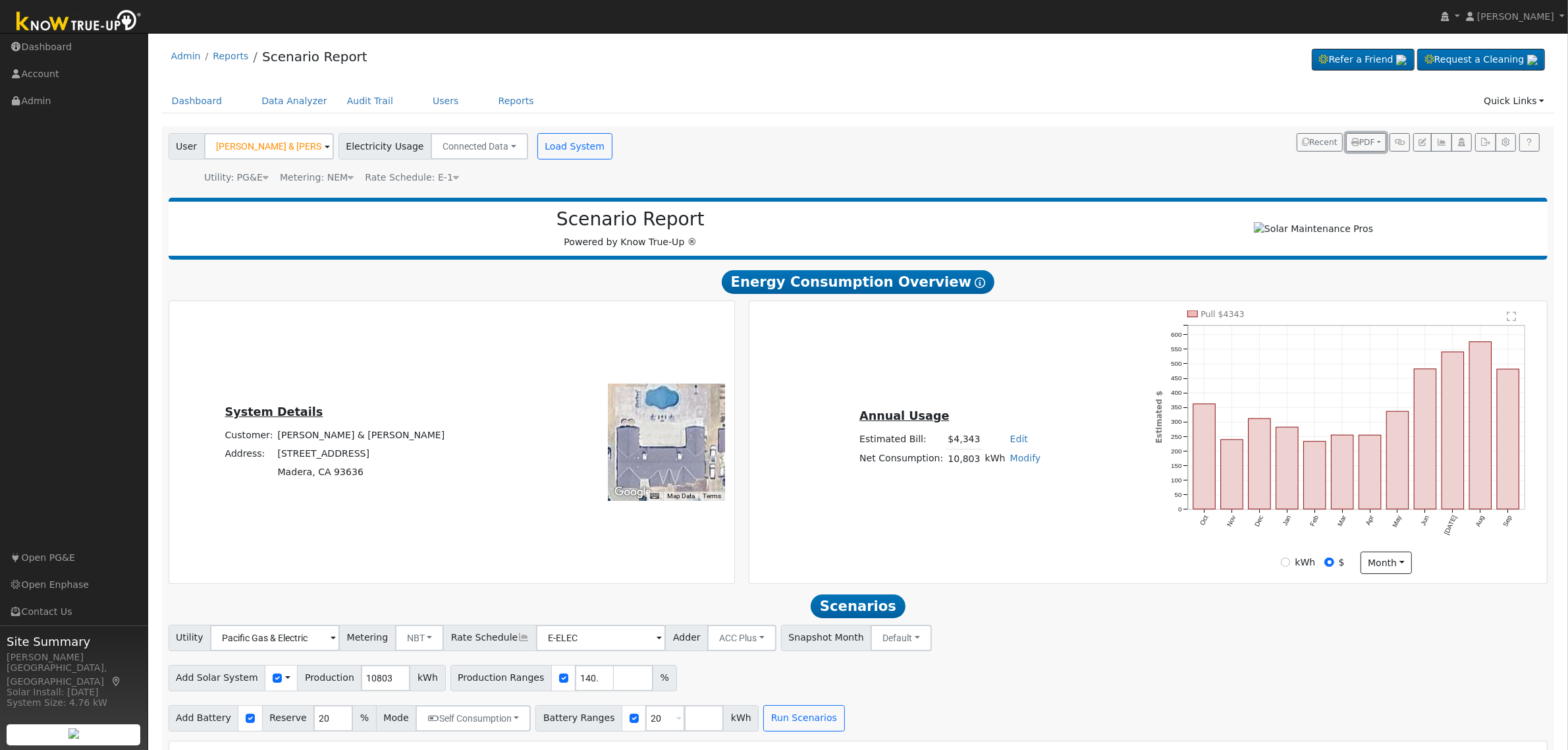
click at [1370, 140] on span "PDF" at bounding box center [1363, 142] width 24 height 9
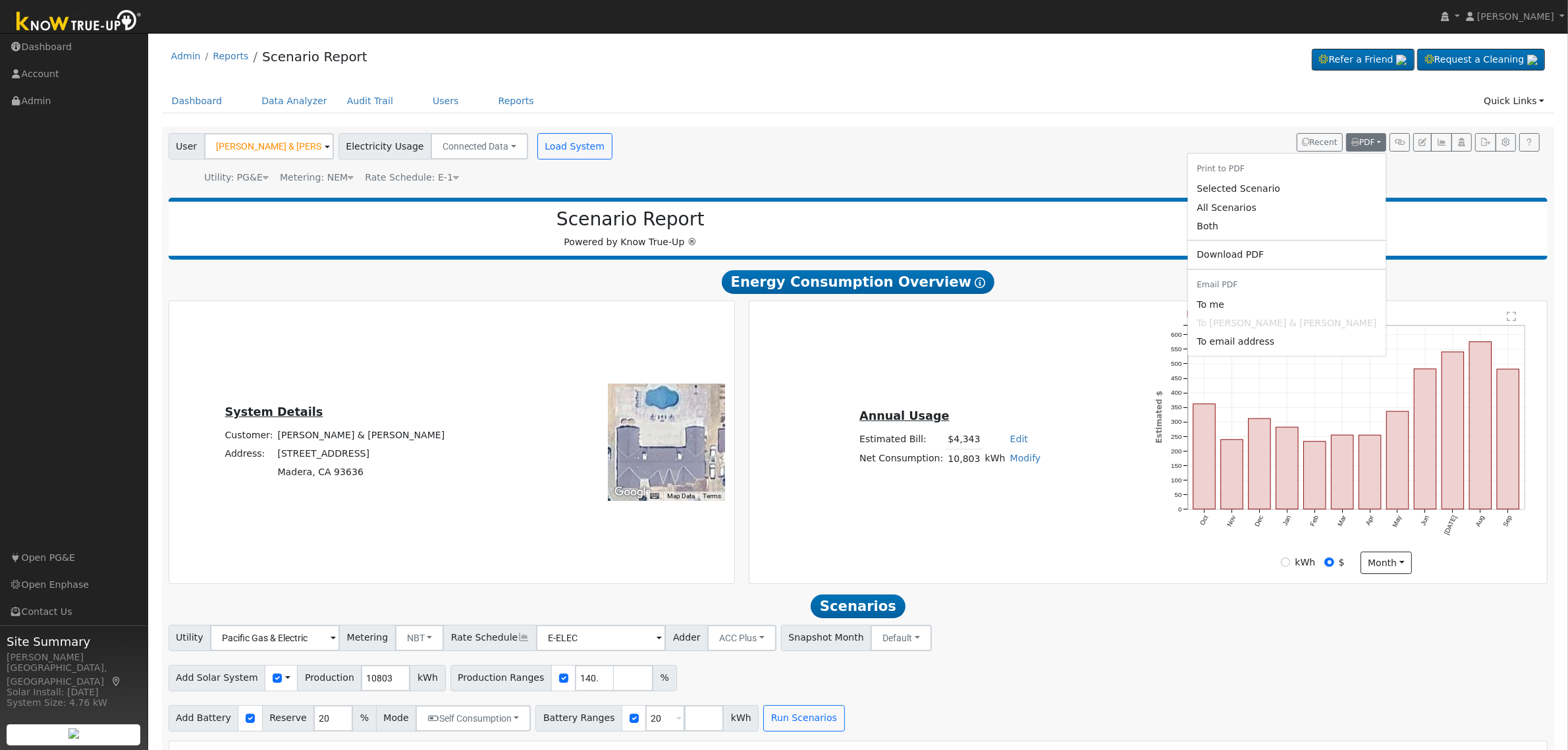
click at [1298, 226] on link "Both" at bounding box center [1286, 226] width 198 height 18
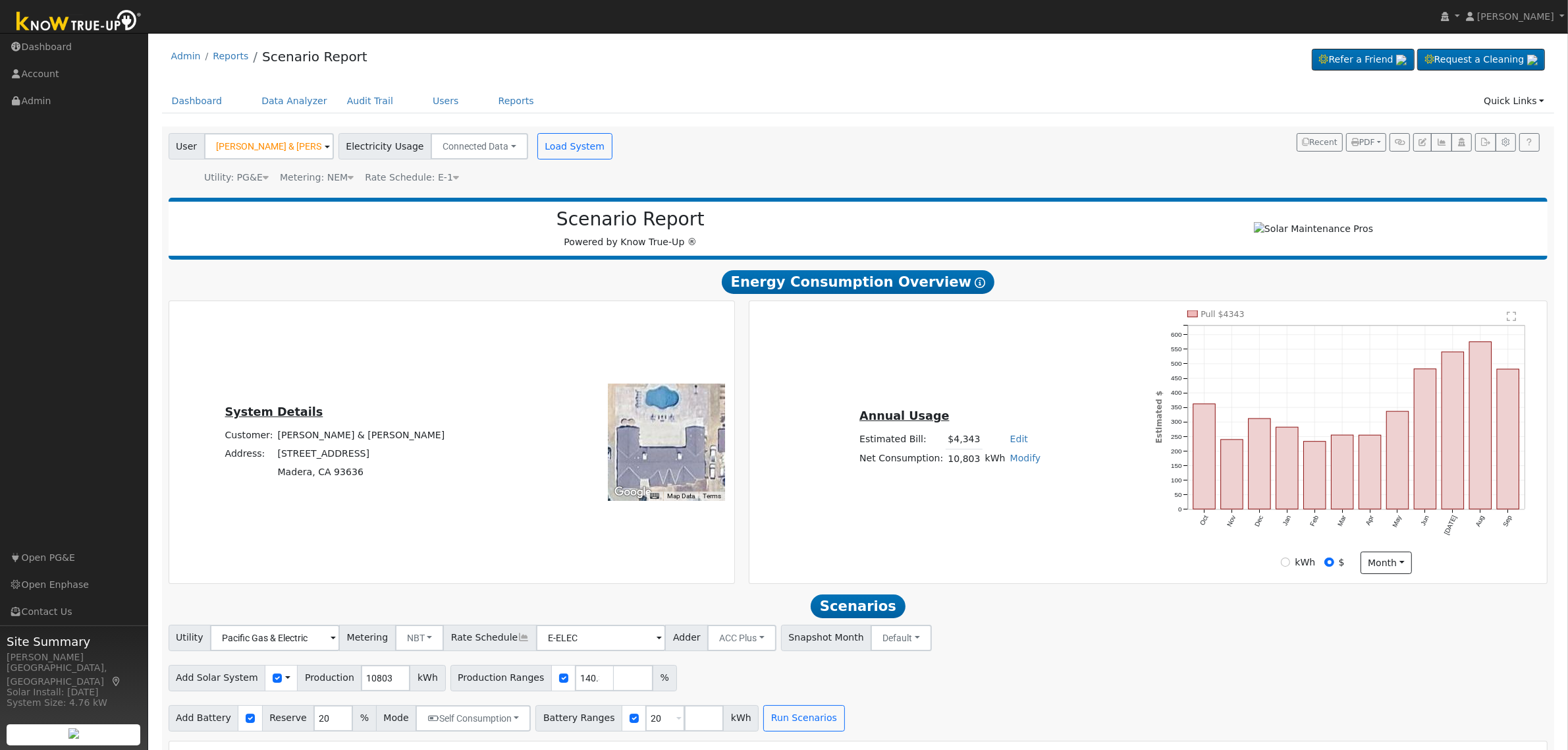
click at [1074, 571] on div "Annual Usage Estimated Bill: $4,343 Edit Estimated Bill $ Annual Net Consumptio…" at bounding box center [1148, 441] width 793 height 263
